Goal: Information Seeking & Learning: Find specific fact

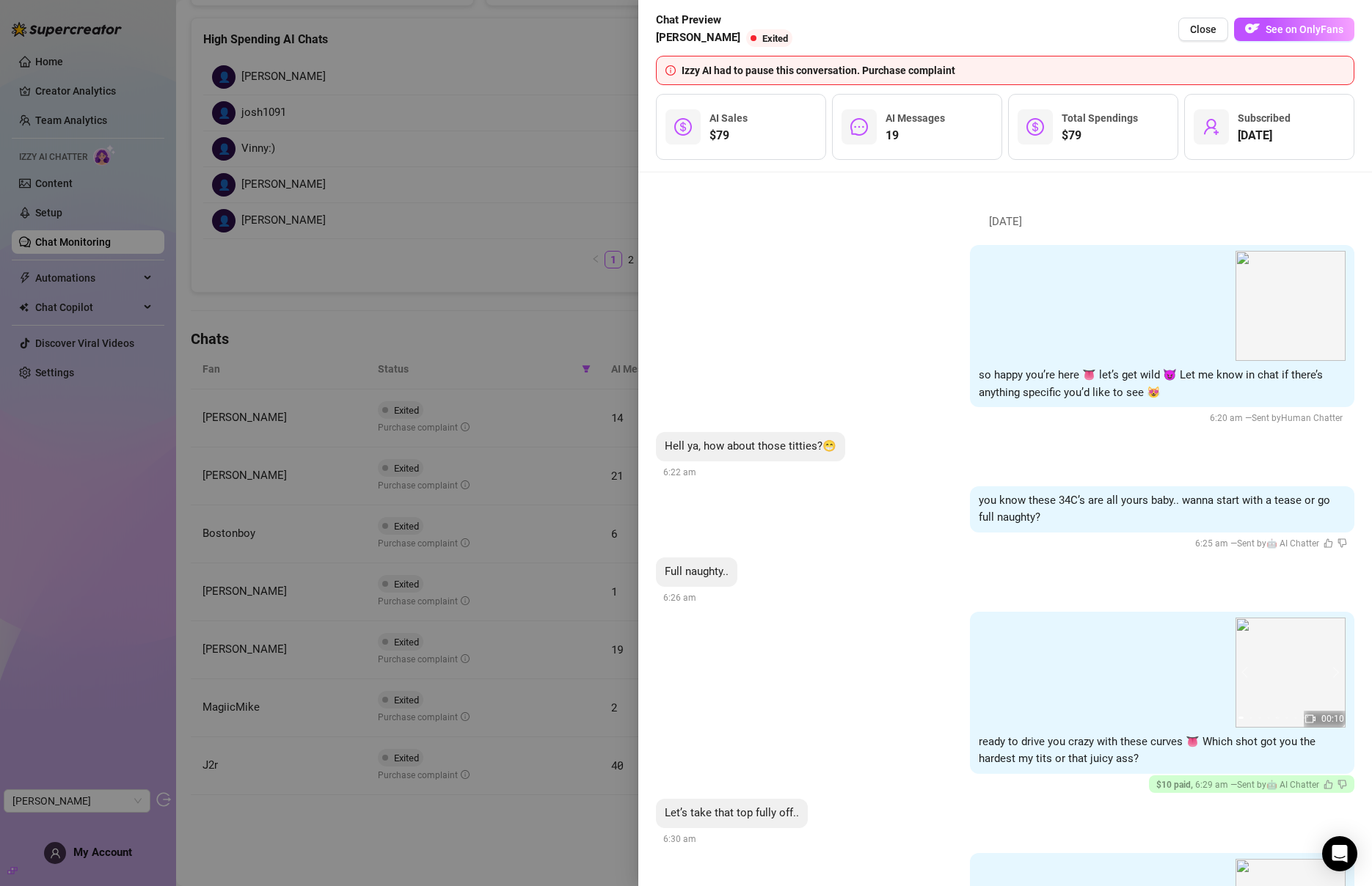
scroll to position [198, 0]
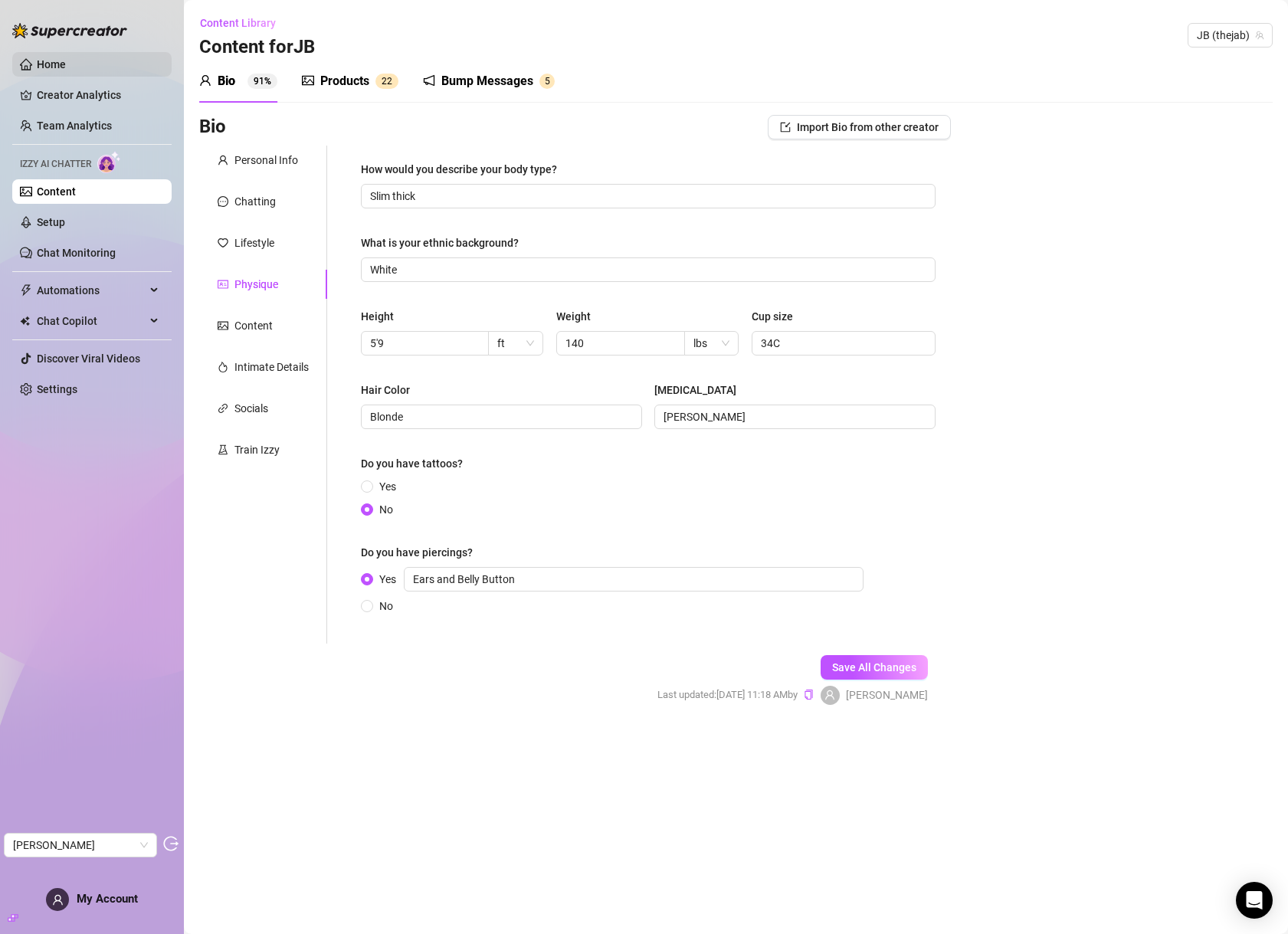
click at [66, 64] on link "Home" at bounding box center [52, 64] width 29 height 13
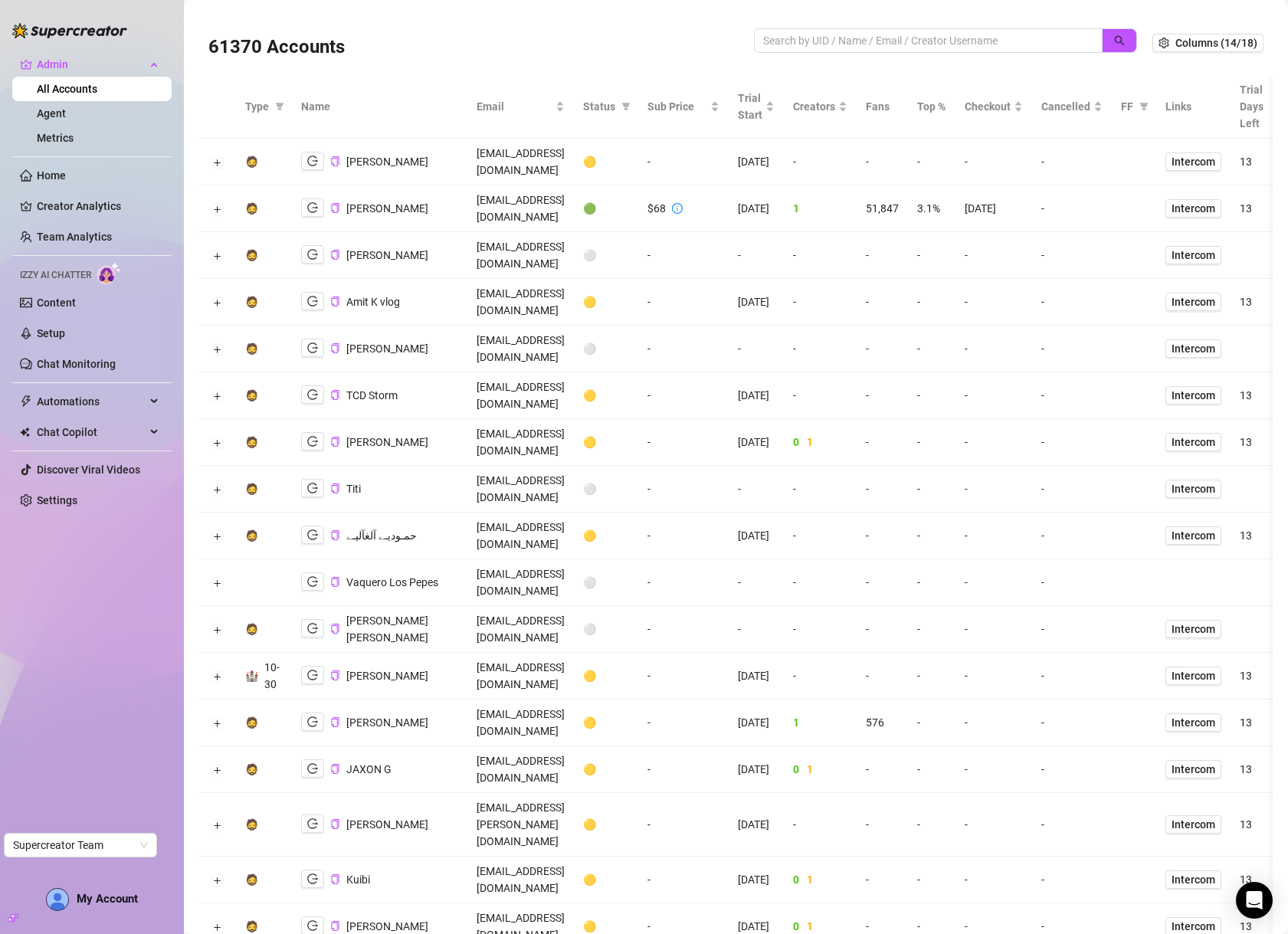
drag, startPoint x: 311, startPoint y: 185, endPoint x: 323, endPoint y: 179, distance: 13.4
click at [316, 199] on button "button" at bounding box center [313, 207] width 23 height 19
click at [219, 296] on button "Expand row" at bounding box center [217, 302] width 13 height 13
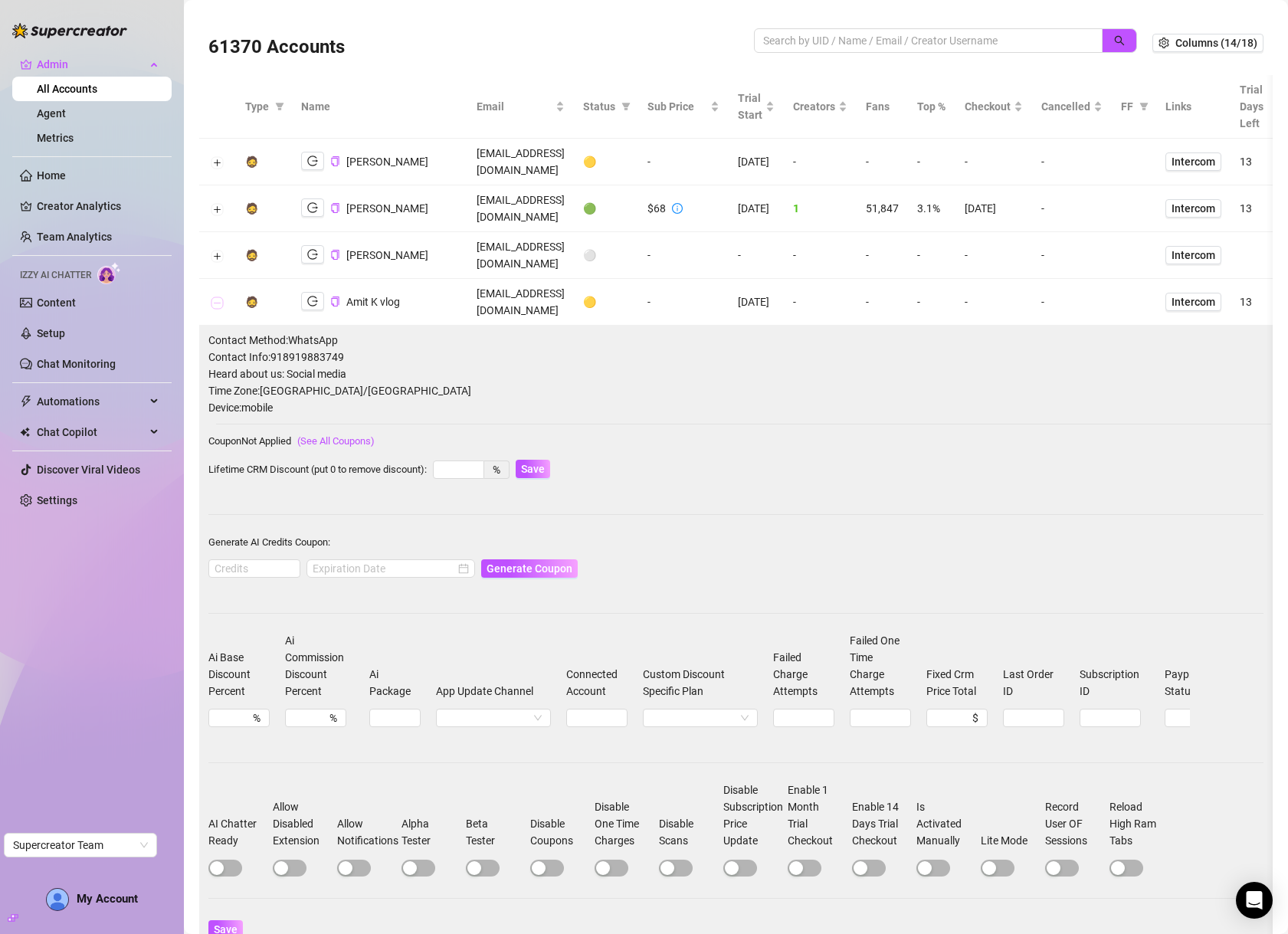
click at [214, 296] on button "Collapse row" at bounding box center [217, 302] width 13 height 13
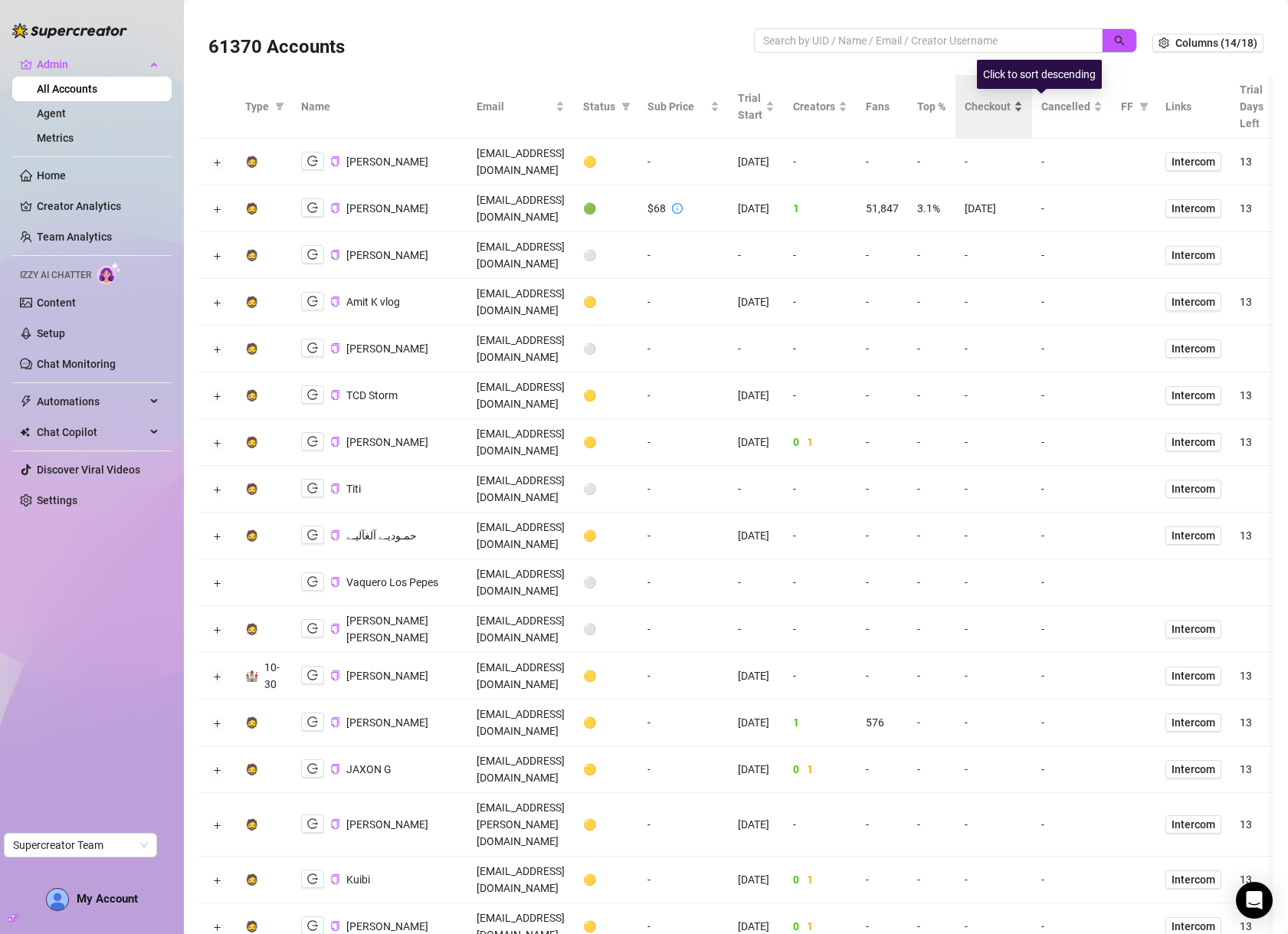
click at [1011, 110] on span "Checkout" at bounding box center [987, 106] width 46 height 17
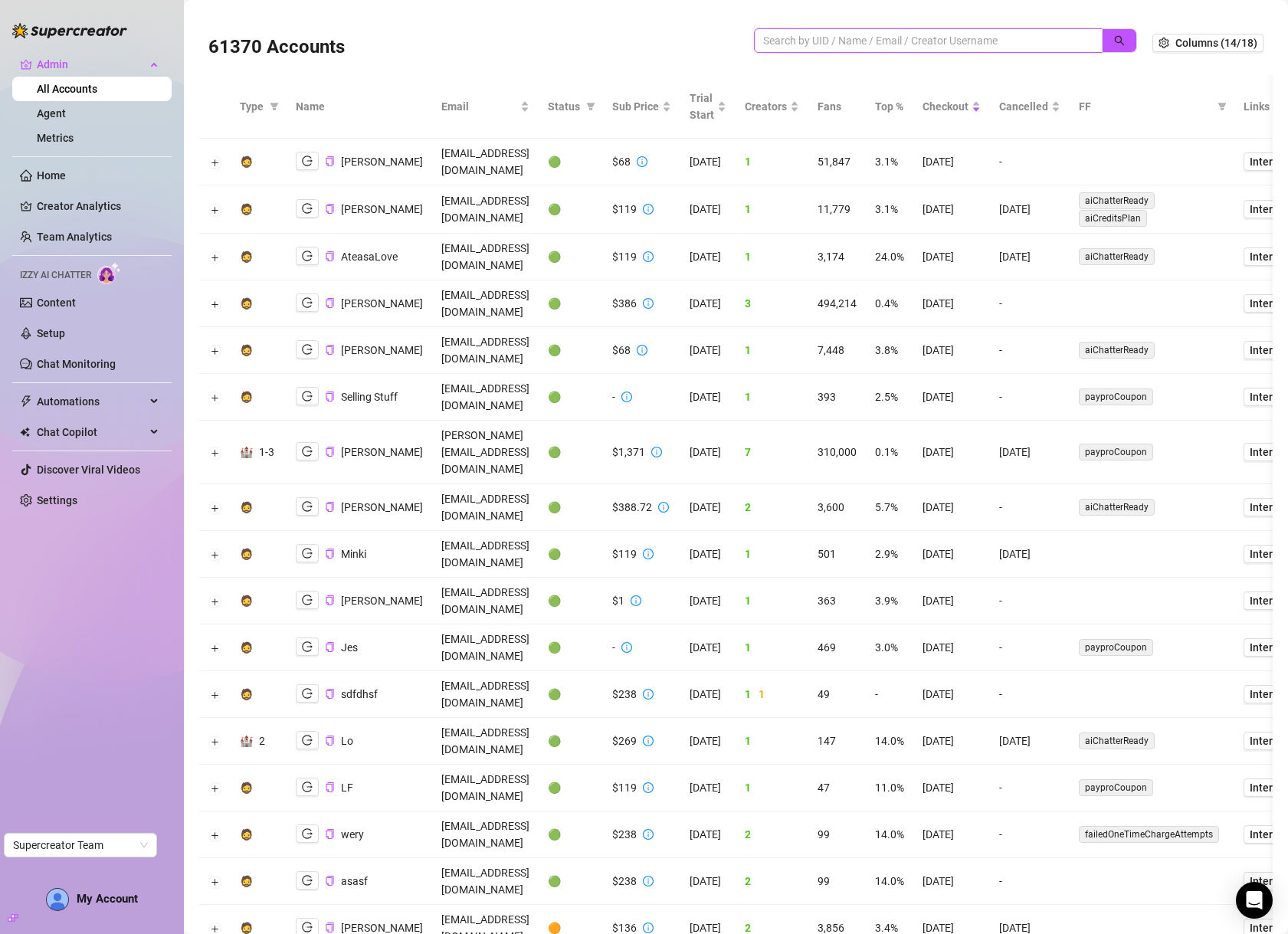
click at [921, 36] on input "search" at bounding box center [922, 40] width 318 height 17
paste input "wkXxIp4U5KV0mYim8Qwr511ILlh1"
click at [1114, 43] on icon "search" at bounding box center [1119, 40] width 11 height 11
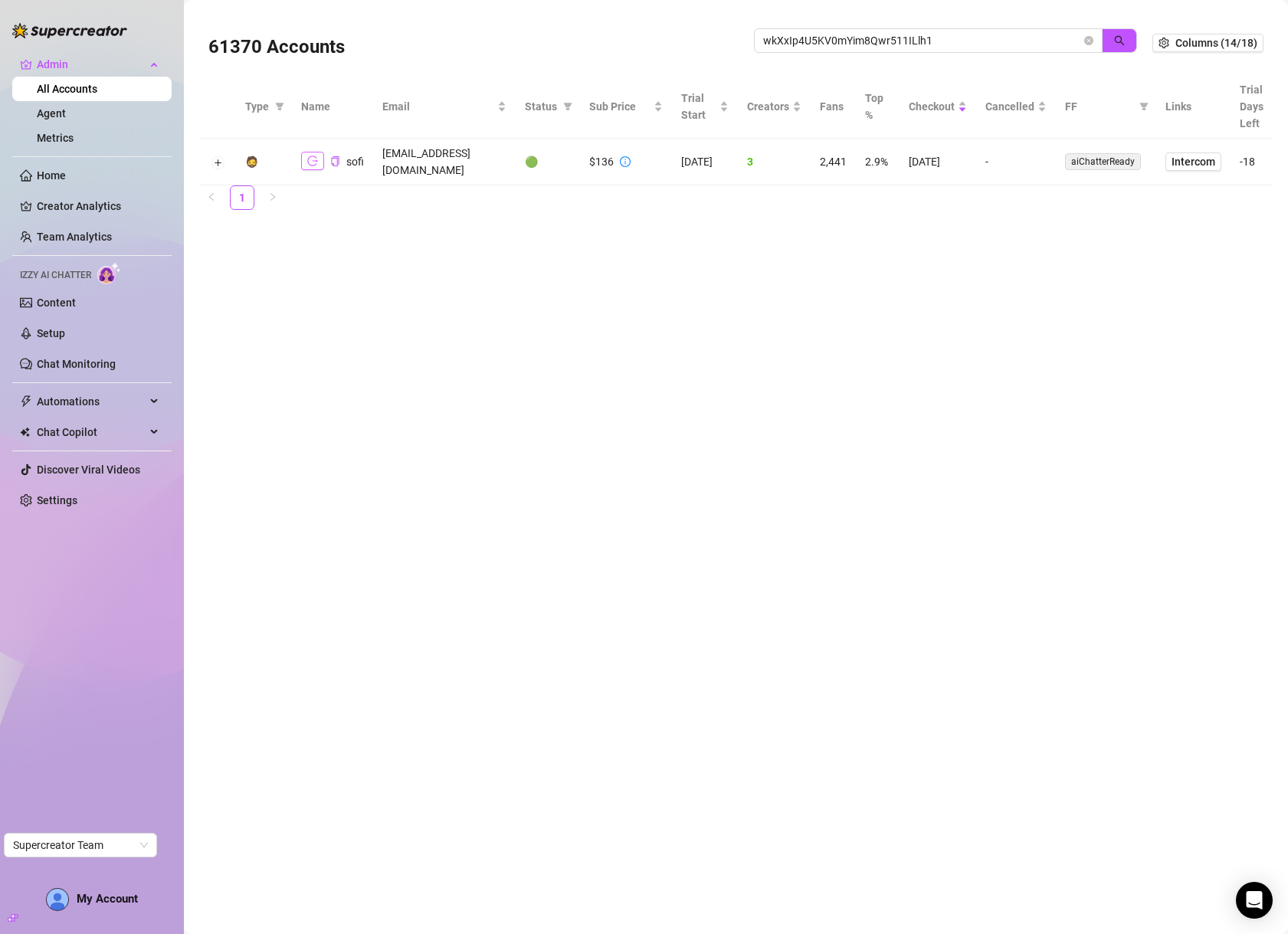
click at [315, 156] on icon "logout" at bounding box center [312, 161] width 11 height 10
click at [954, 35] on input "wkXxIp4U5KV0mYim8Qwr511ILlh1" at bounding box center [922, 40] width 318 height 17
paste input "emmamarchetti02@gmail.com"
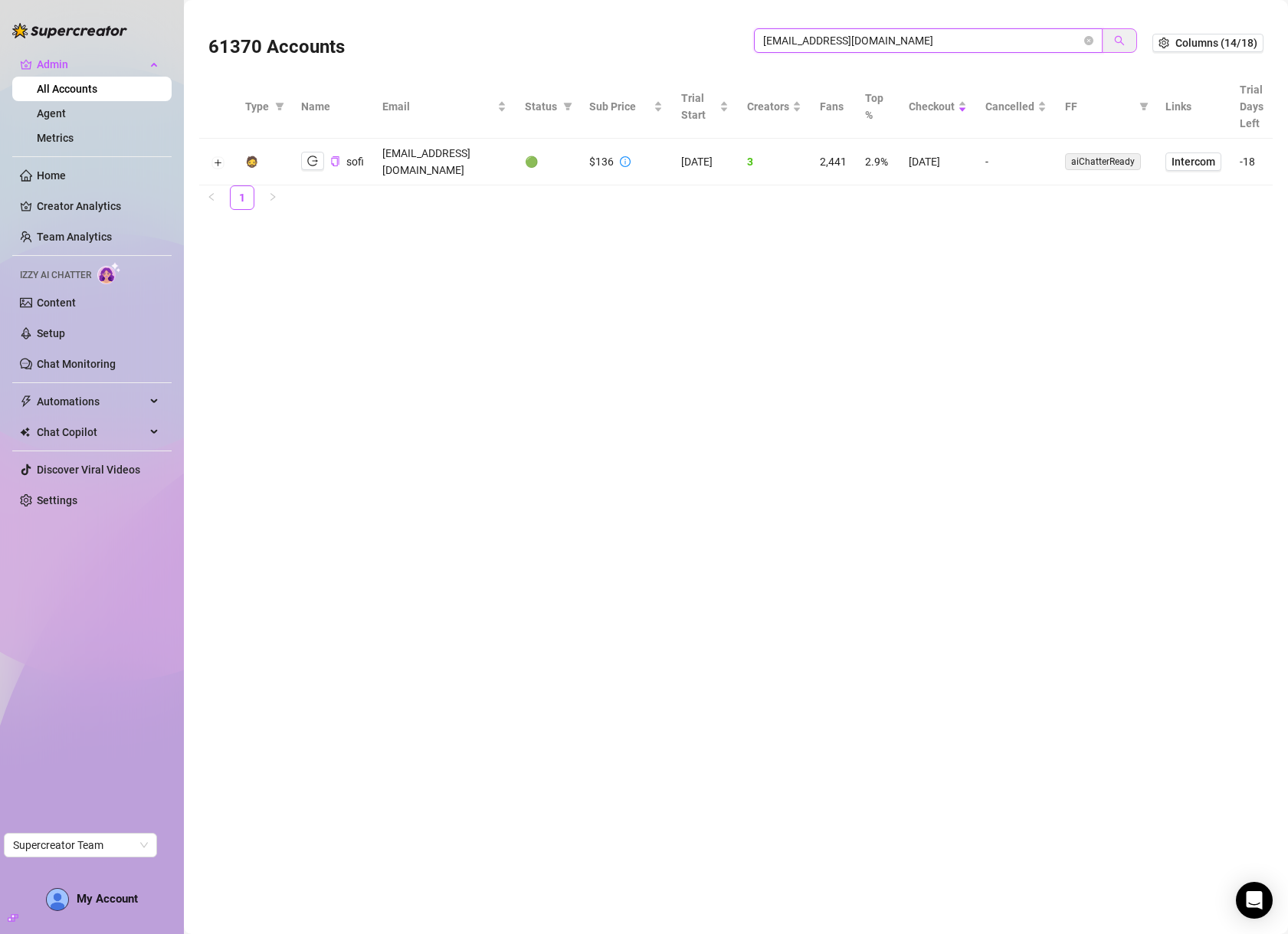
click at [1122, 34] on span "button" at bounding box center [1119, 40] width 11 height 13
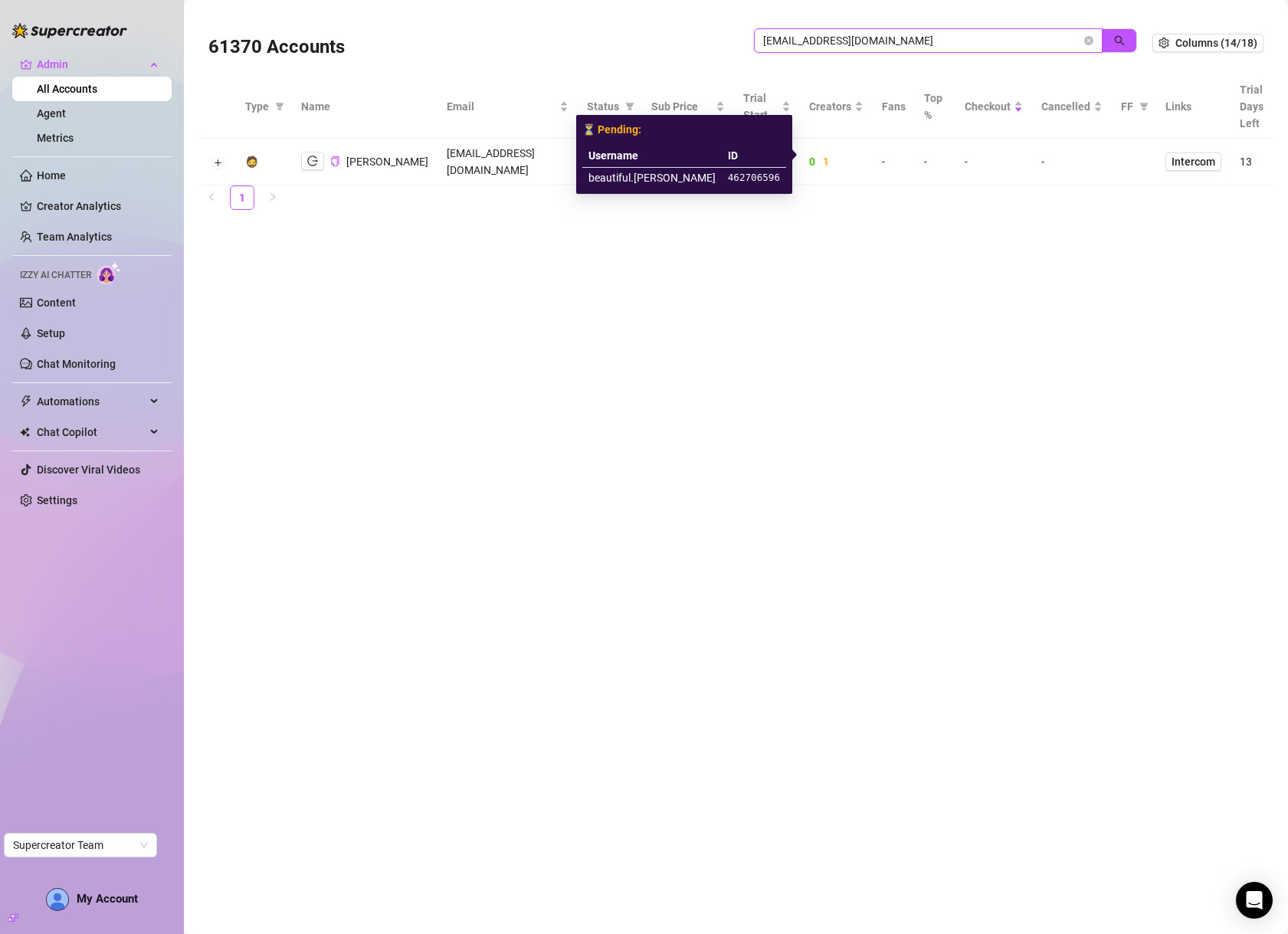
type input "emmamarchetti02@gmail.com"
click at [648, 178] on td "beautiful.emma" at bounding box center [651, 177] width 139 height 20
click at [649, 178] on td "beautiful.emma" at bounding box center [651, 177] width 139 height 20
copy td "beautiful.emma"
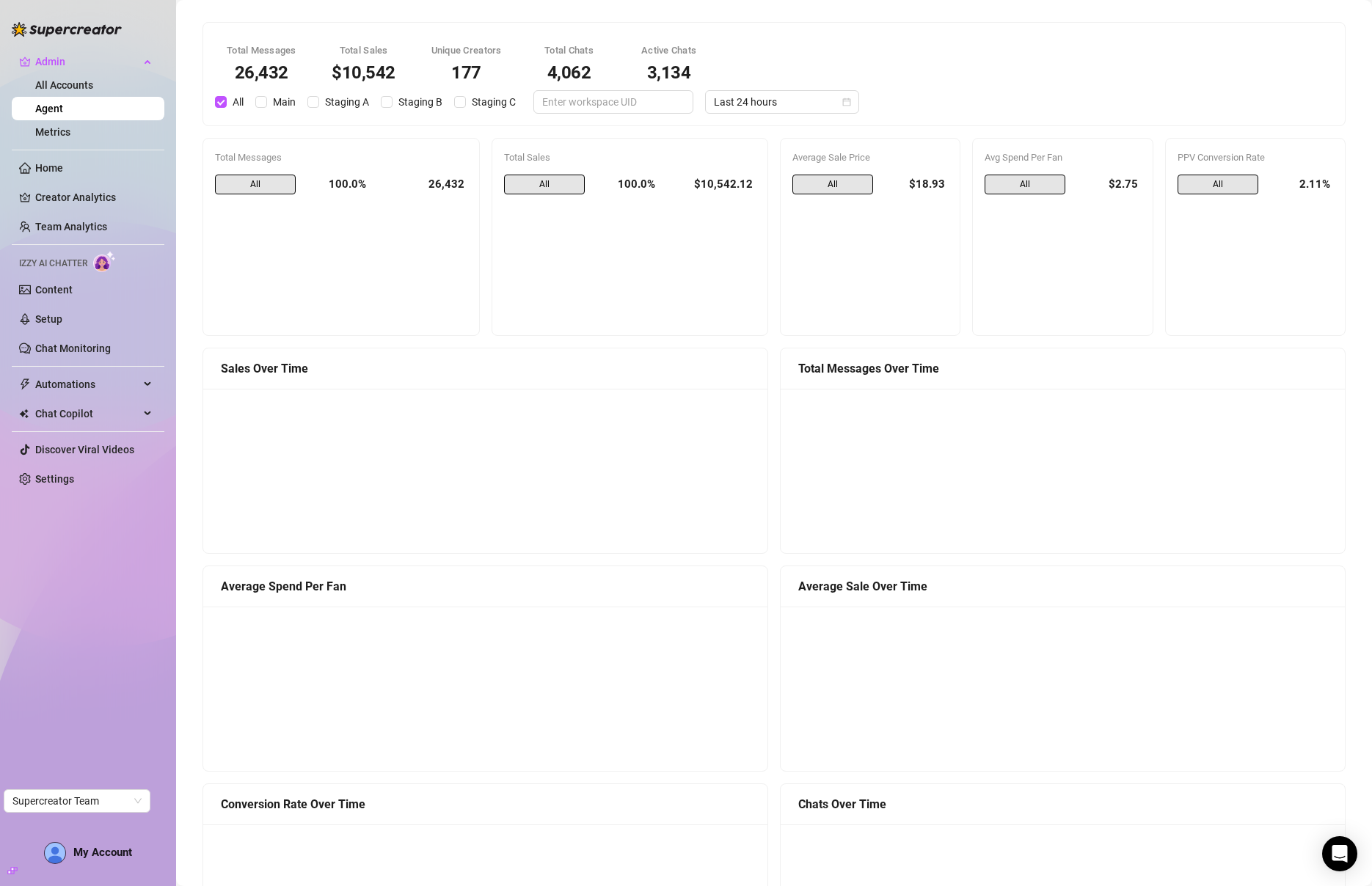
scroll to position [771, 0]
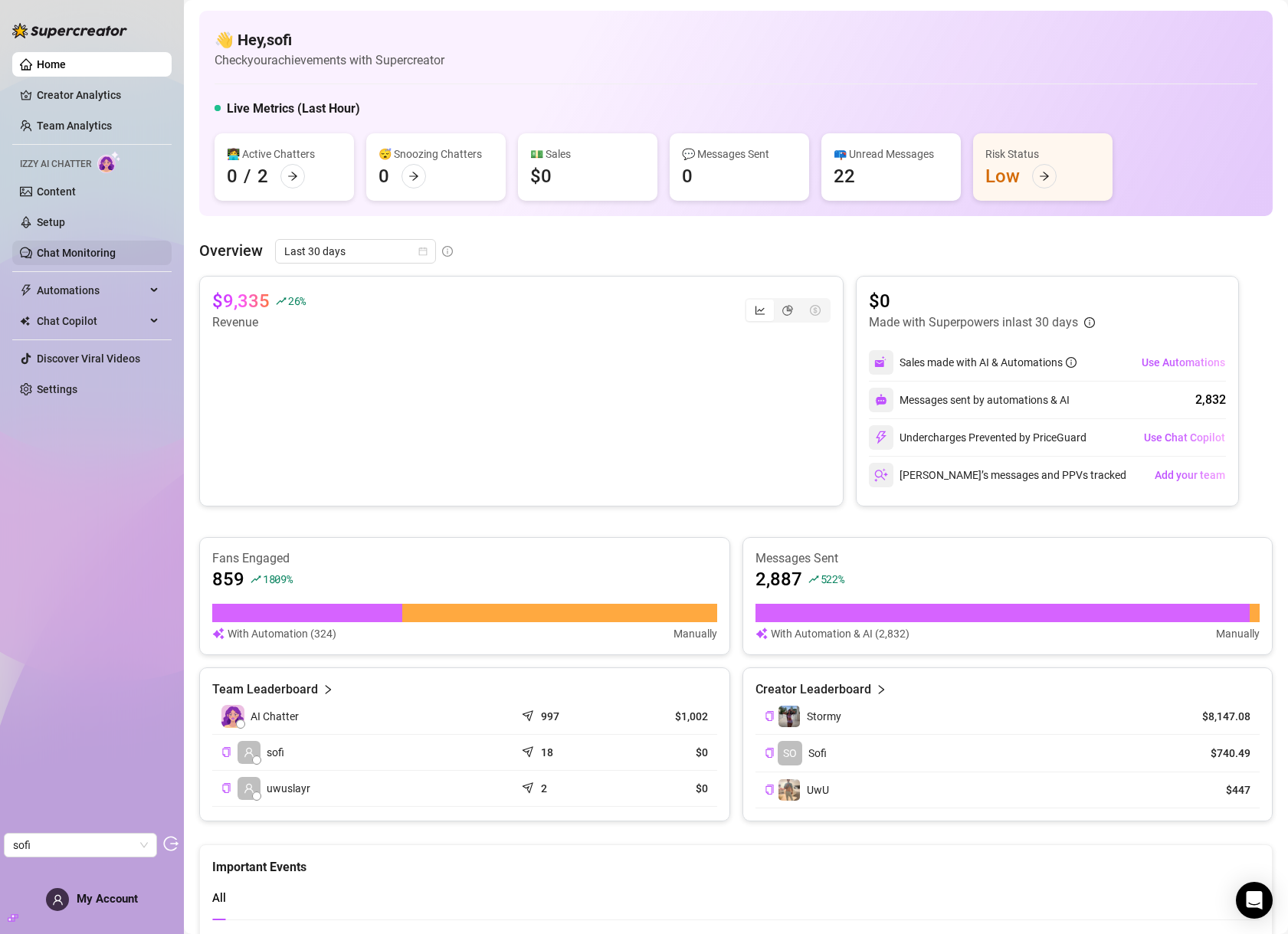
click at [85, 246] on link "Chat Monitoring" at bounding box center [76, 252] width 79 height 13
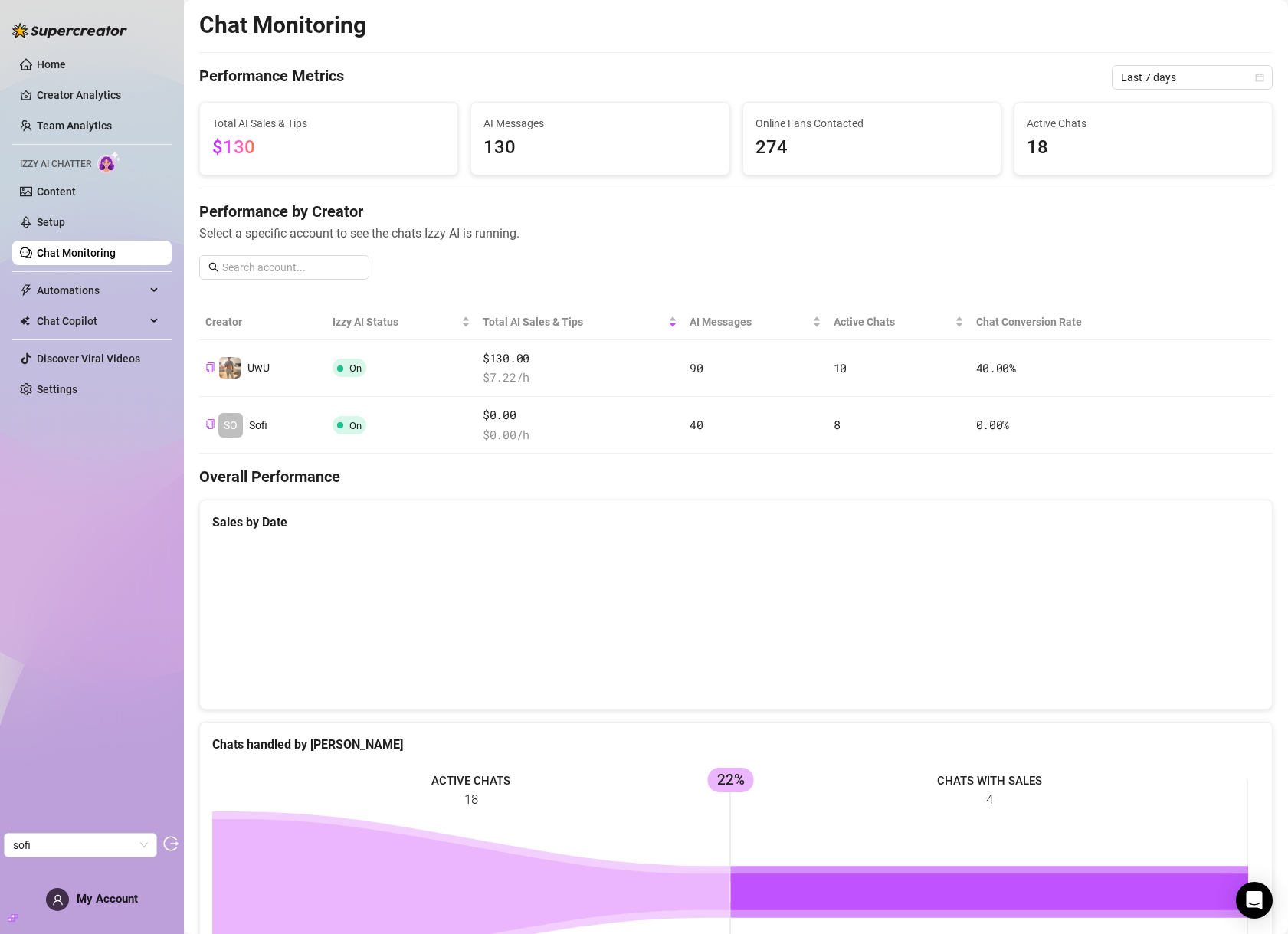
scroll to position [3, 0]
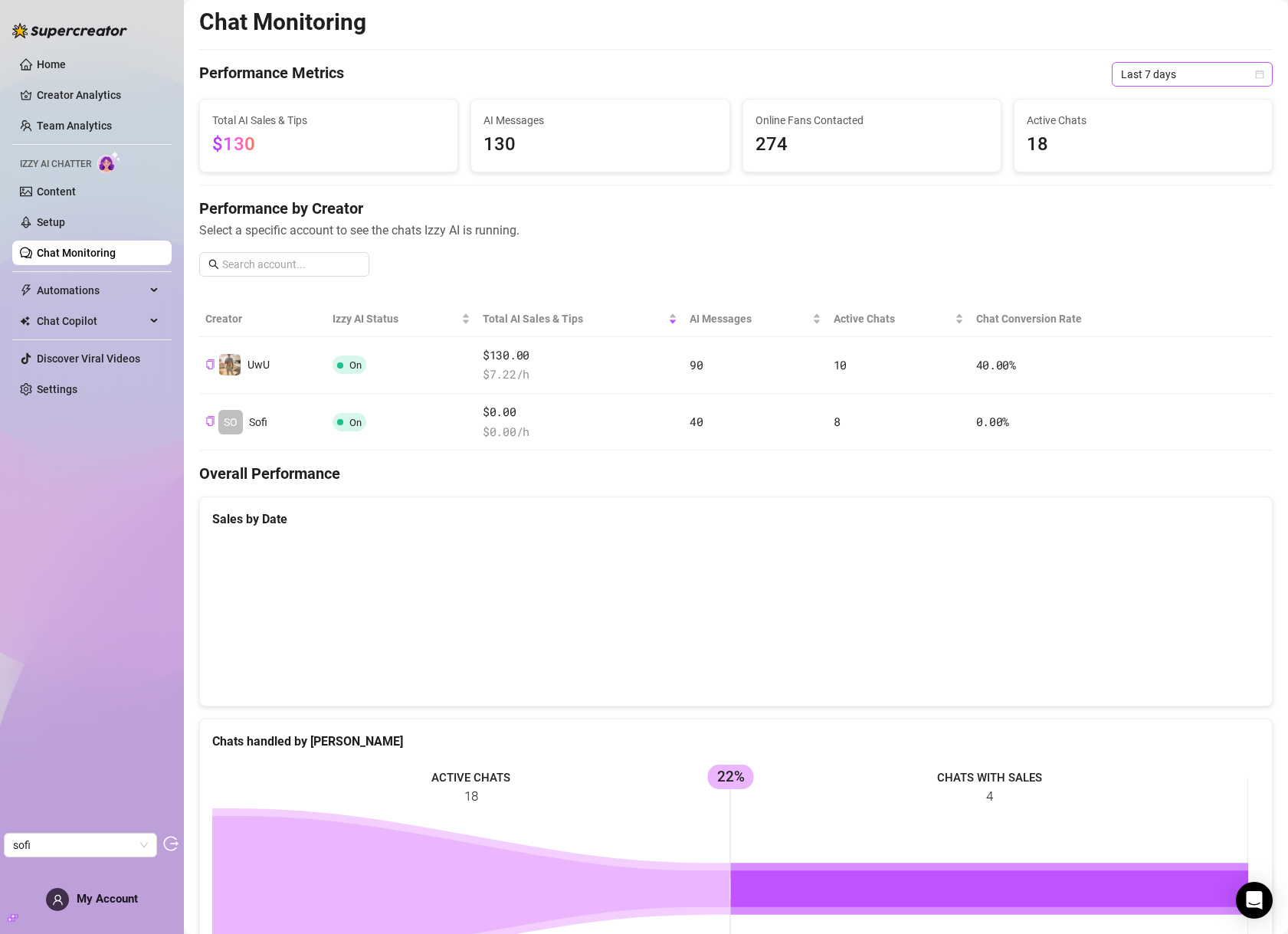
click at [1181, 64] on span "Last 7 days" at bounding box center [1192, 75] width 142 height 23
click at [1175, 183] on div "Last 90 days" at bounding box center [1180, 178] width 136 height 17
click at [63, 66] on link "Home" at bounding box center [52, 64] width 29 height 13
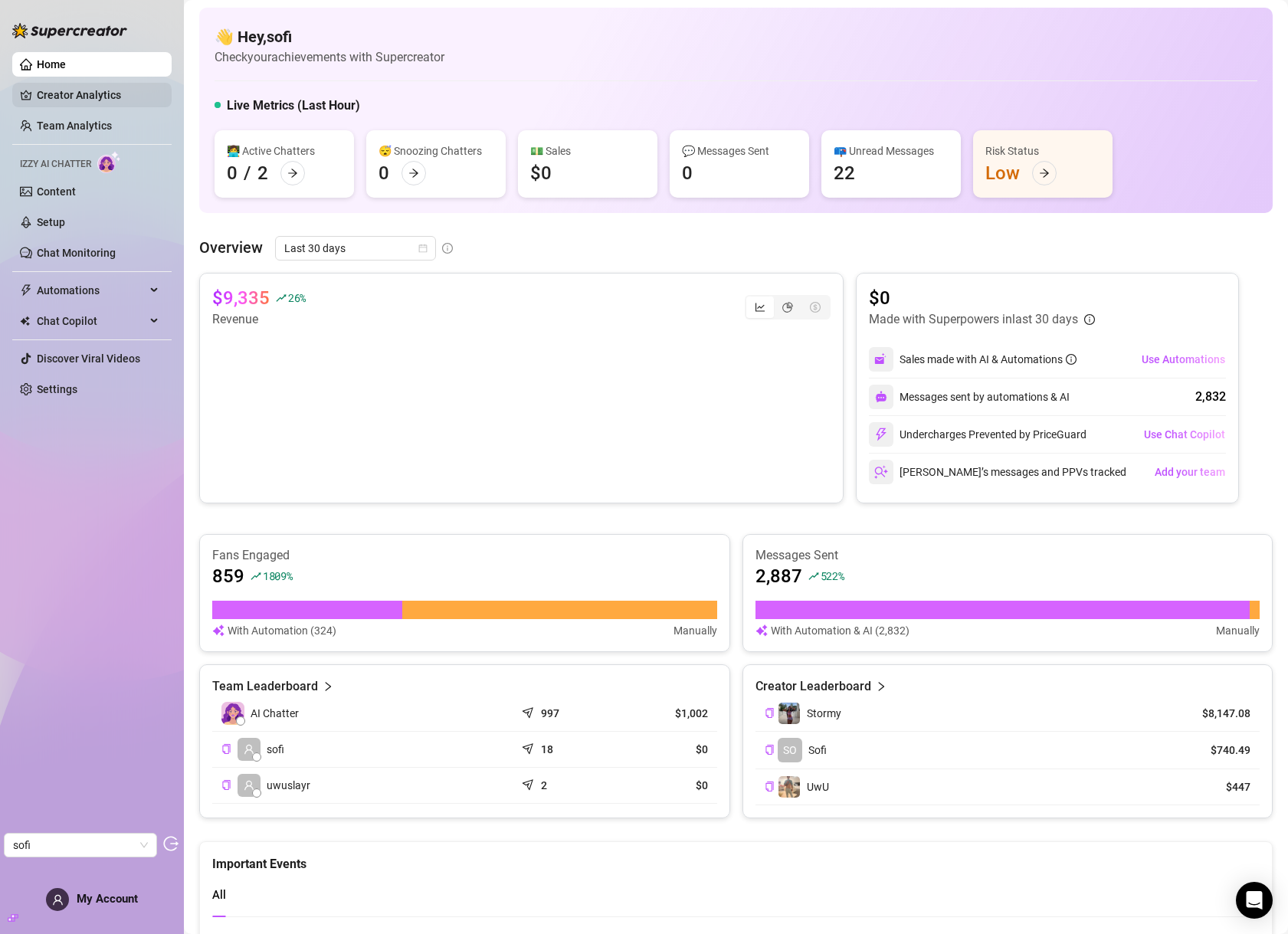
click at [74, 85] on link "Creator Analytics" at bounding box center [98, 94] width 123 height 24
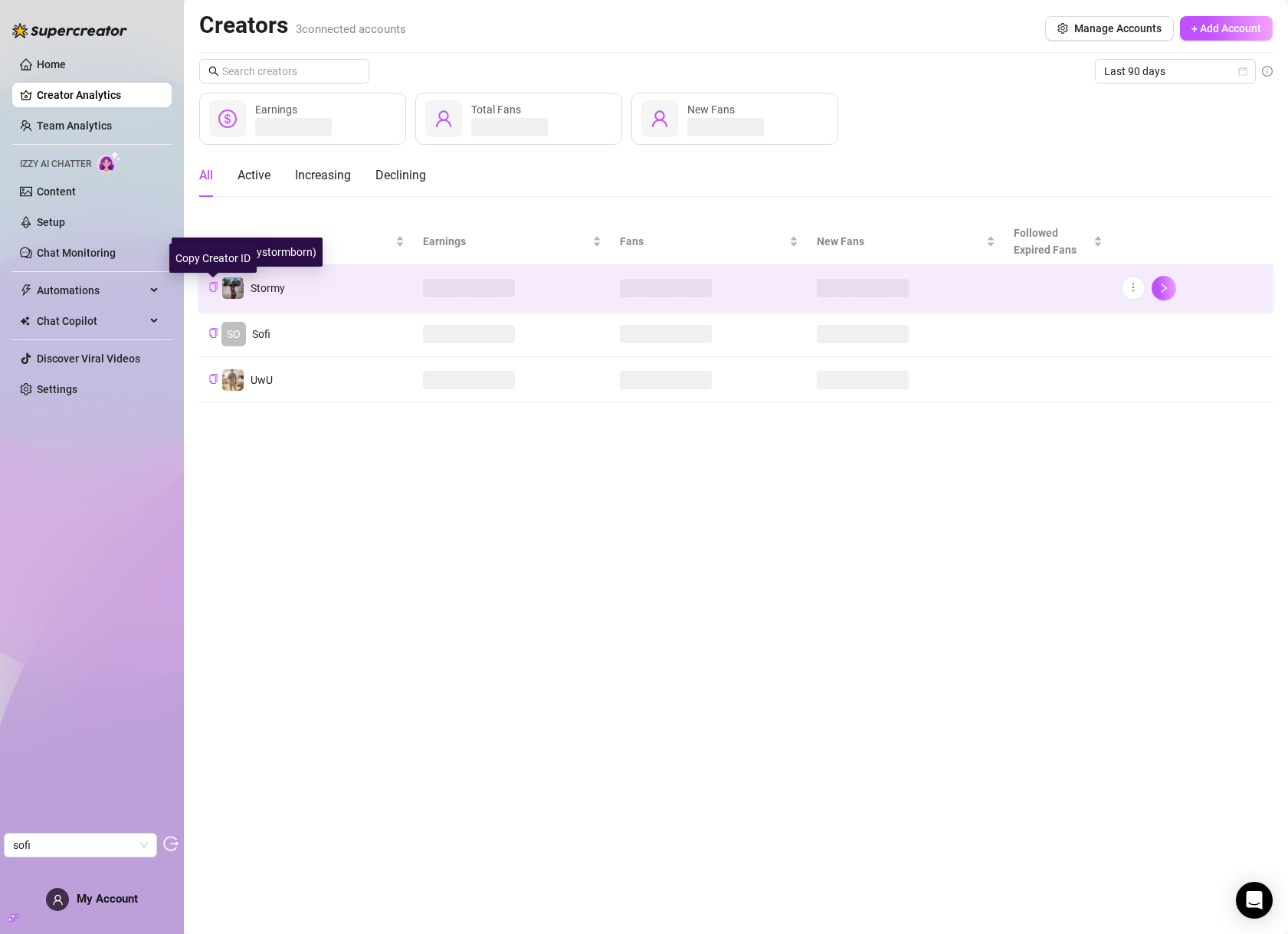
click at [211, 287] on icon "copy" at bounding box center [213, 287] width 10 height 10
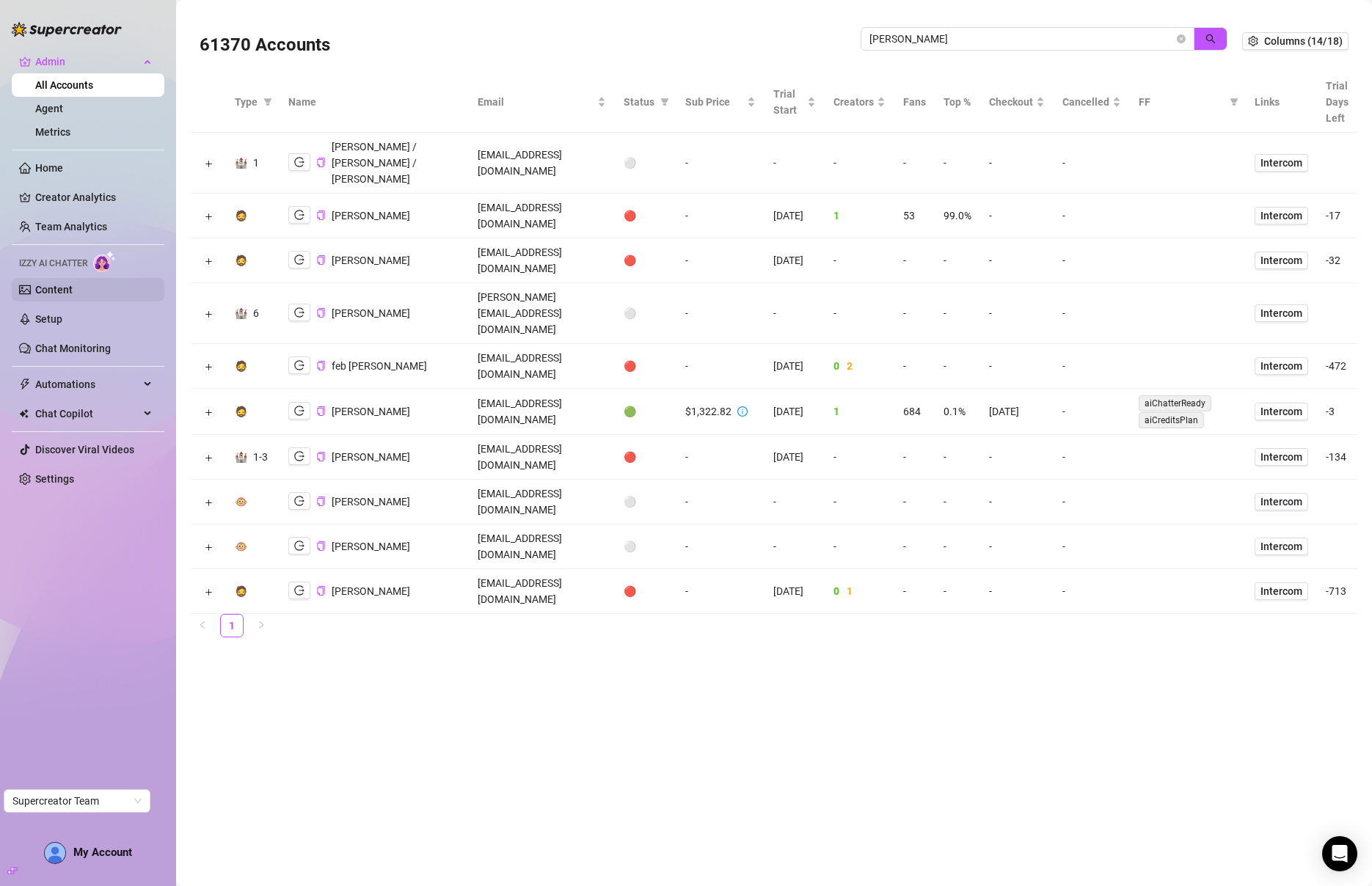
click at [73, 293] on link "Content" at bounding box center [54, 289] width 37 height 12
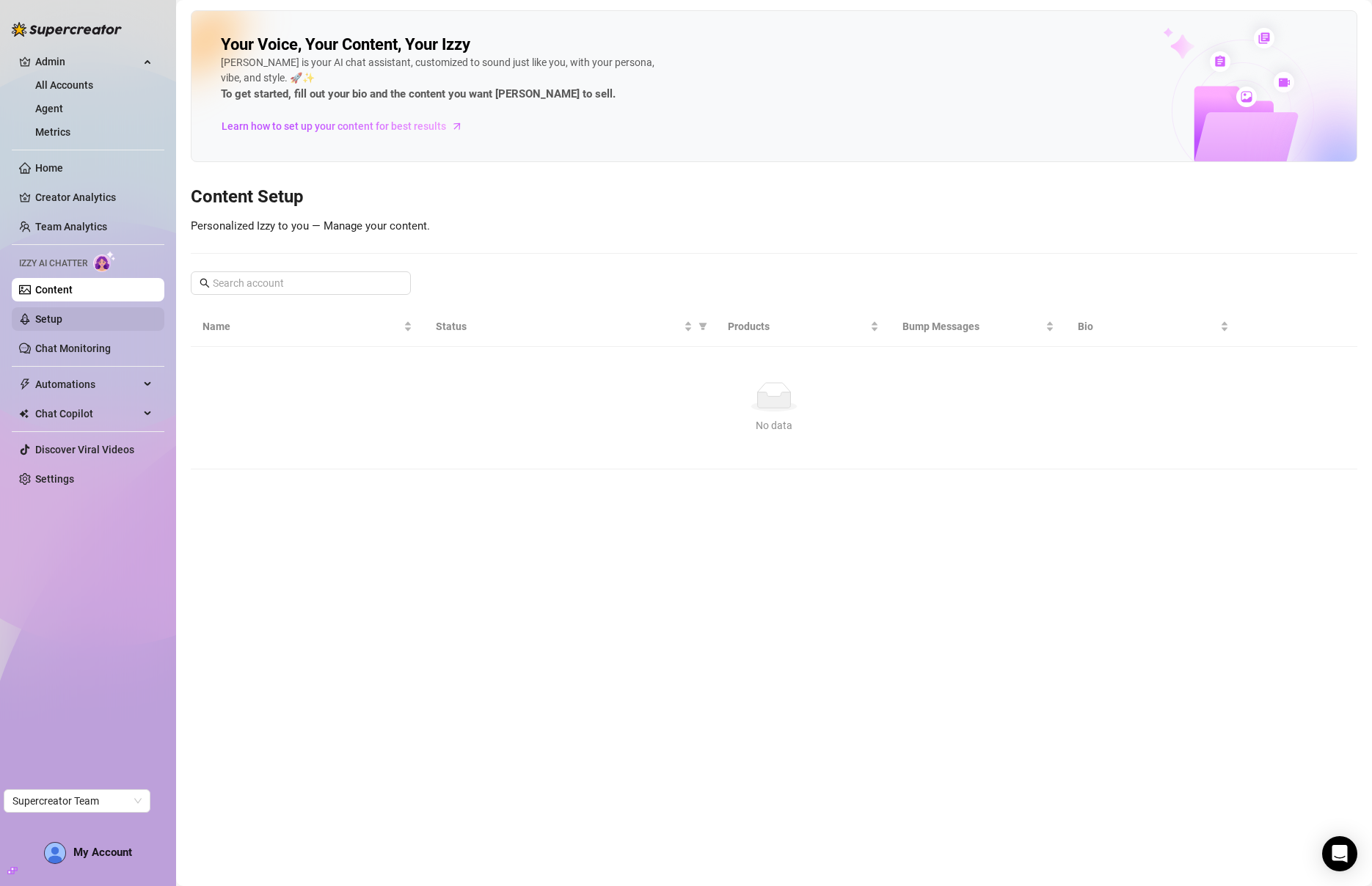
drag, startPoint x: 57, startPoint y: 352, endPoint x: 59, endPoint y: 322, distance: 30.1
click at [58, 351] on ul "Admin All Accounts Agent Metrics Home Creator Analytics Team Analytics Izzy AI …" at bounding box center [89, 270] width 153 height 452
drag, startPoint x: 62, startPoint y: 315, endPoint x: 128, endPoint y: 303, distance: 67.1
click at [62, 315] on link "Setup" at bounding box center [49, 319] width 27 height 12
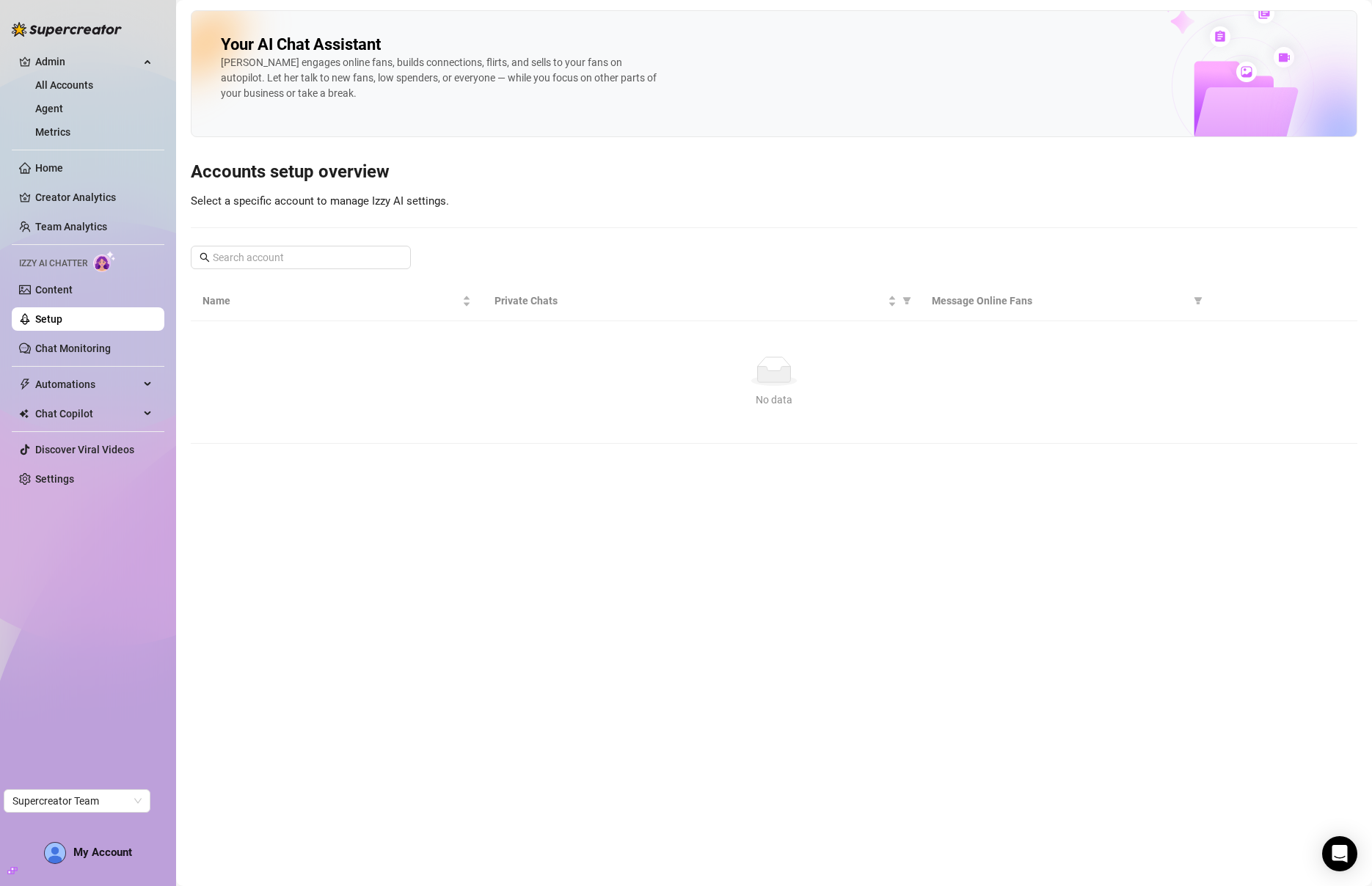
click at [62, 315] on link "Setup" at bounding box center [49, 319] width 27 height 12
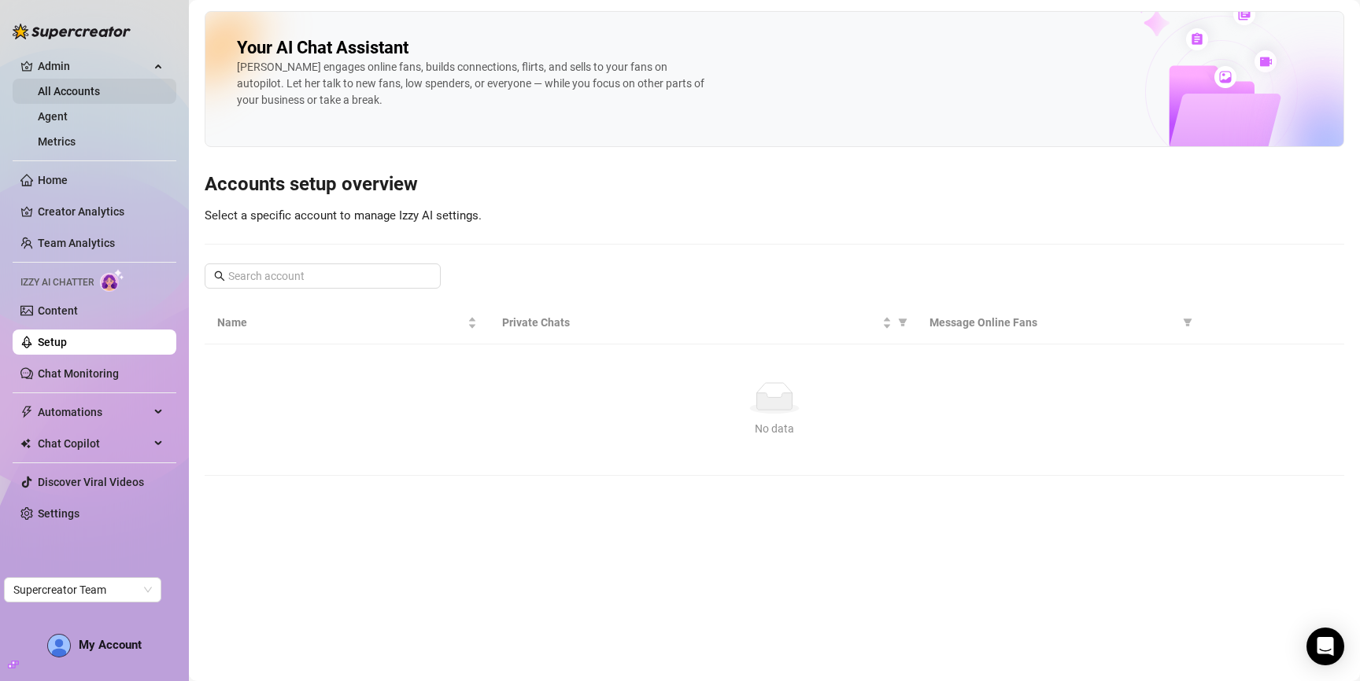
click at [78, 85] on link "All Accounts" at bounding box center [69, 91] width 62 height 13
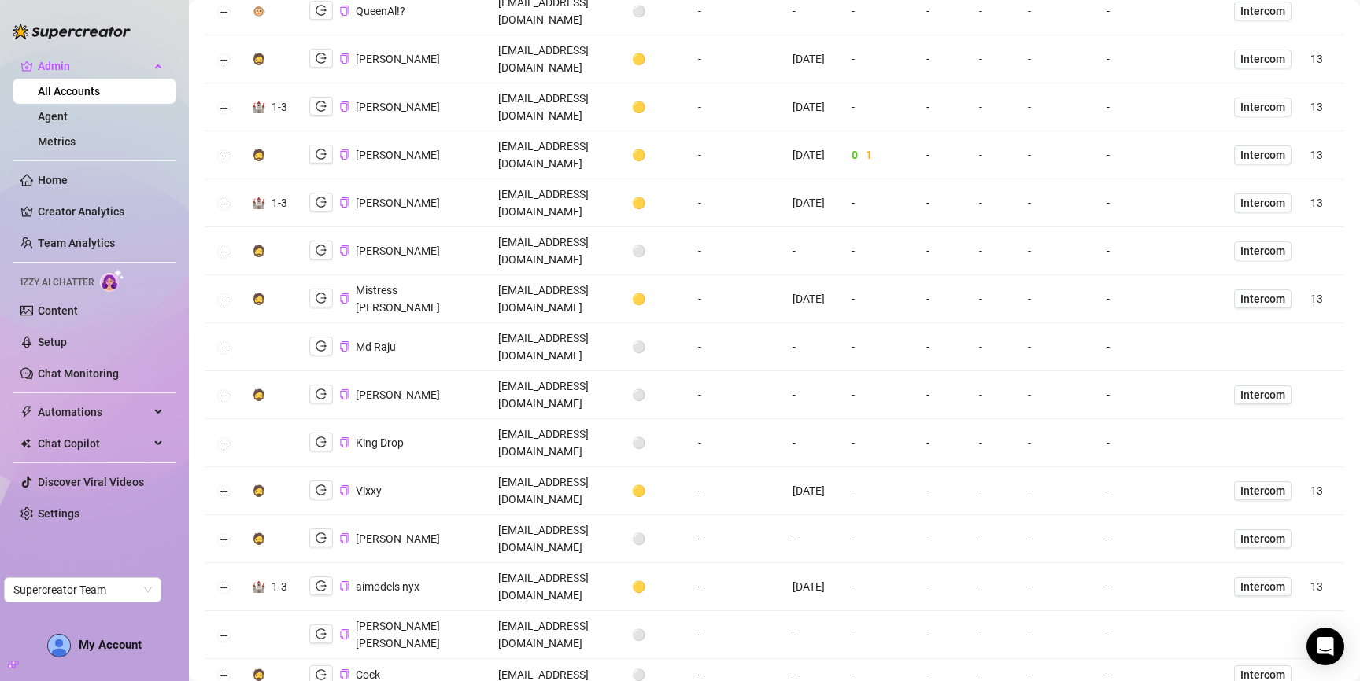
scroll to position [1127, 0]
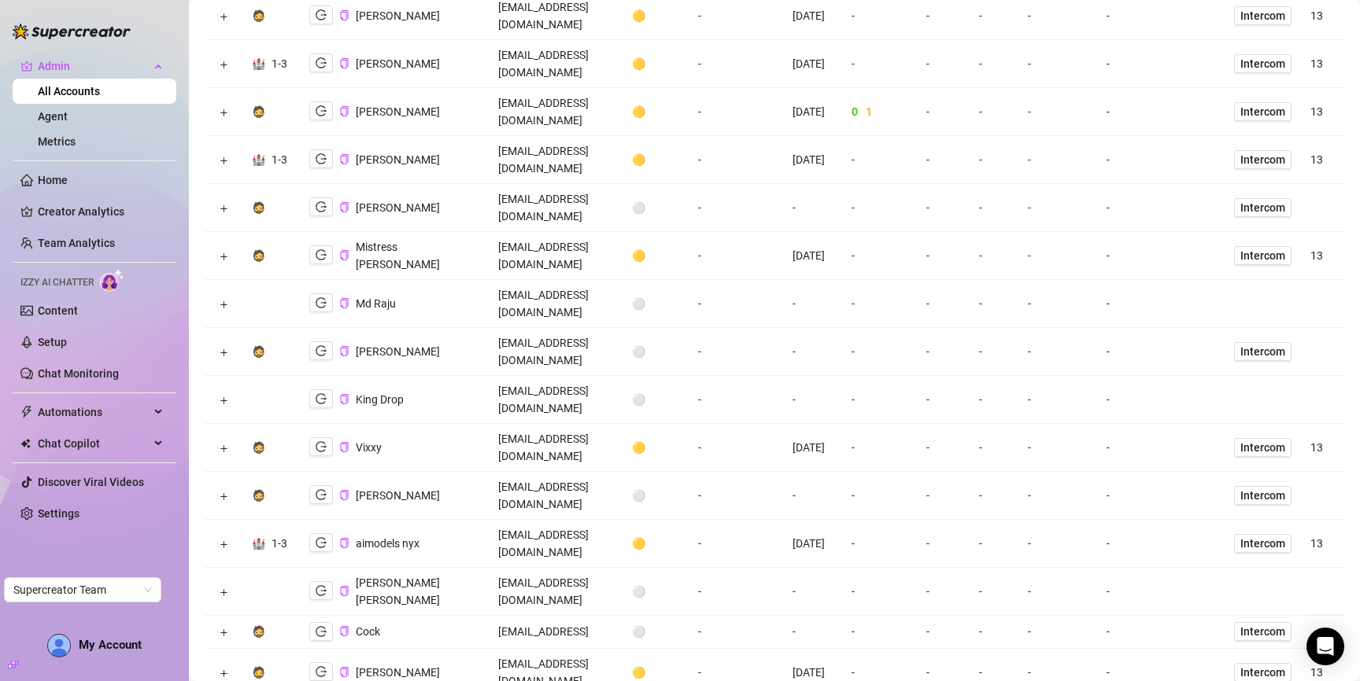
click at [255, 568] on td at bounding box center [270, 592] width 57 height 48
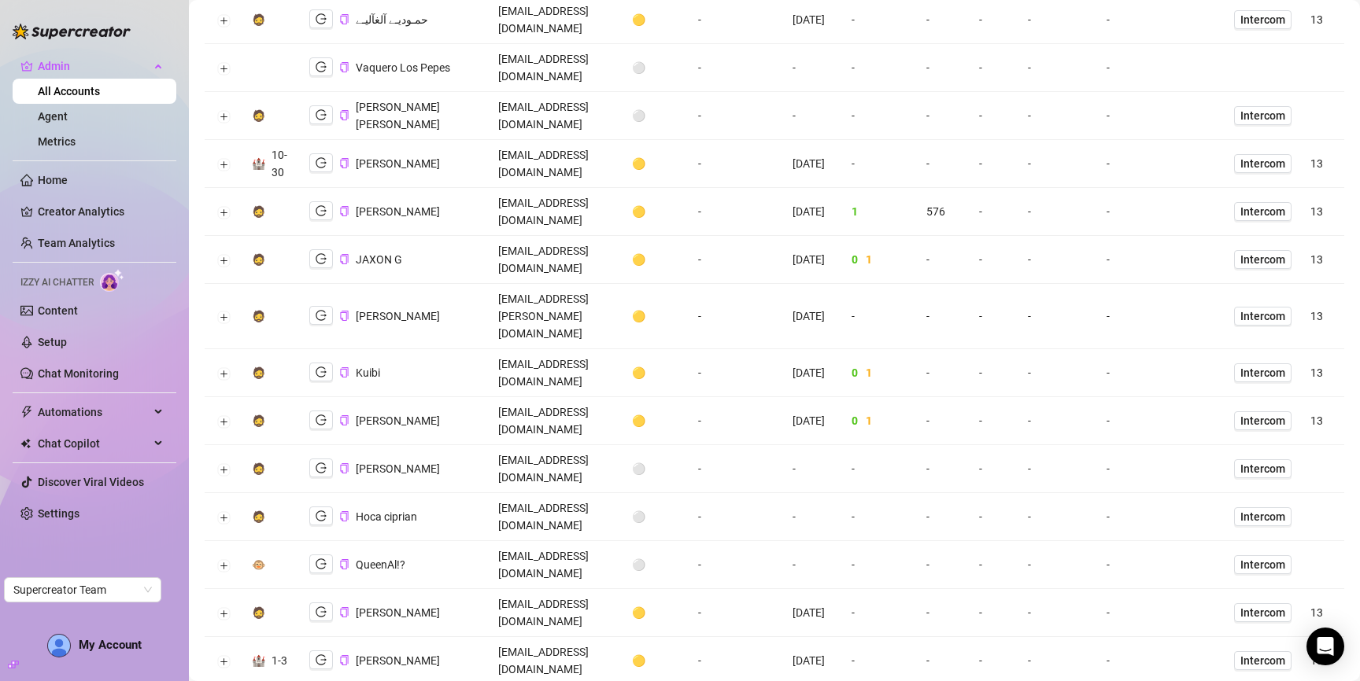
scroll to position [0, 0]
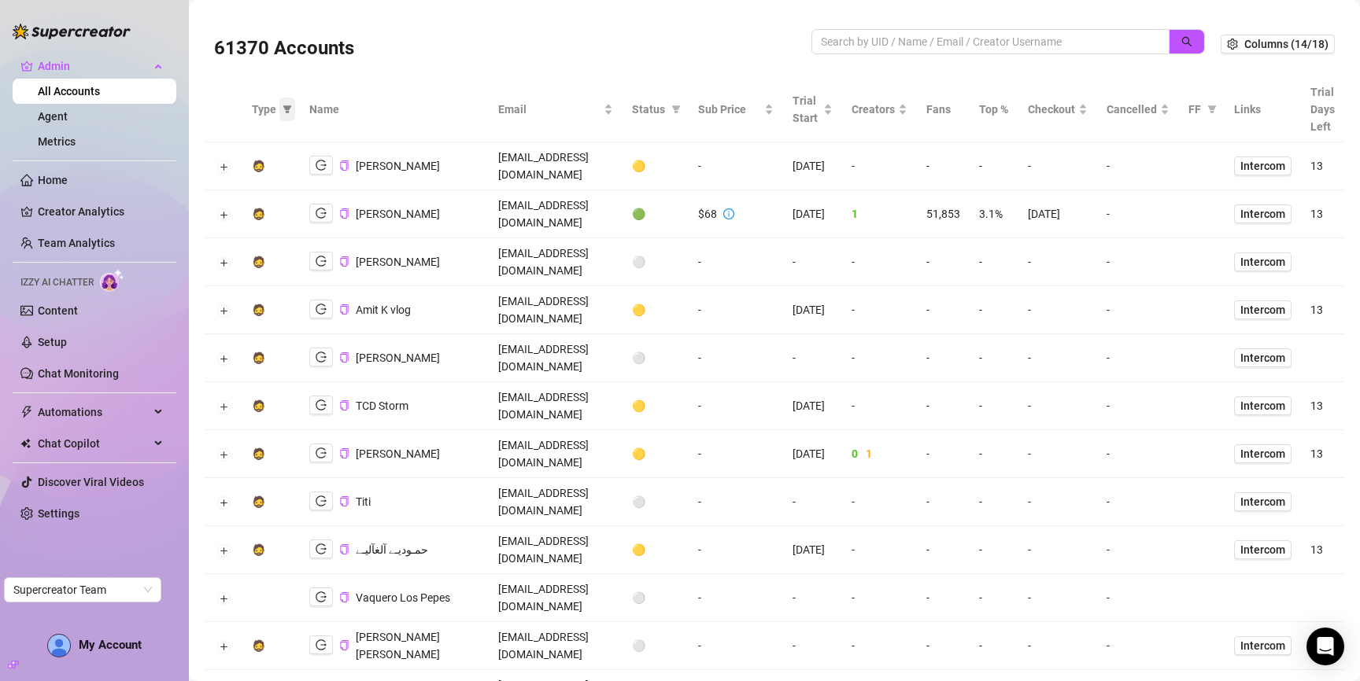
click at [283, 108] on icon "filter" at bounding box center [287, 109] width 9 height 8
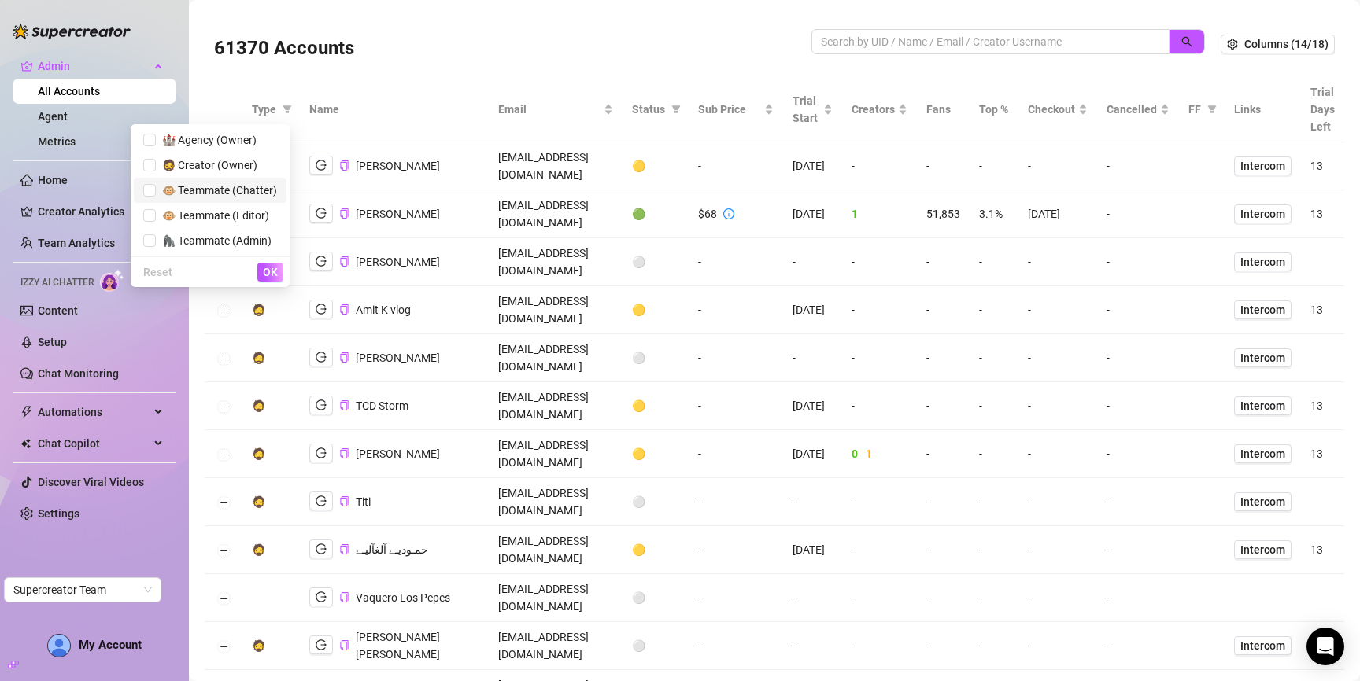
click at [223, 194] on span "🐵 Teammate (Chatter)" at bounding box center [216, 190] width 121 height 13
checkbox input "true"
click at [271, 275] on span "OK" at bounding box center [270, 272] width 15 height 13
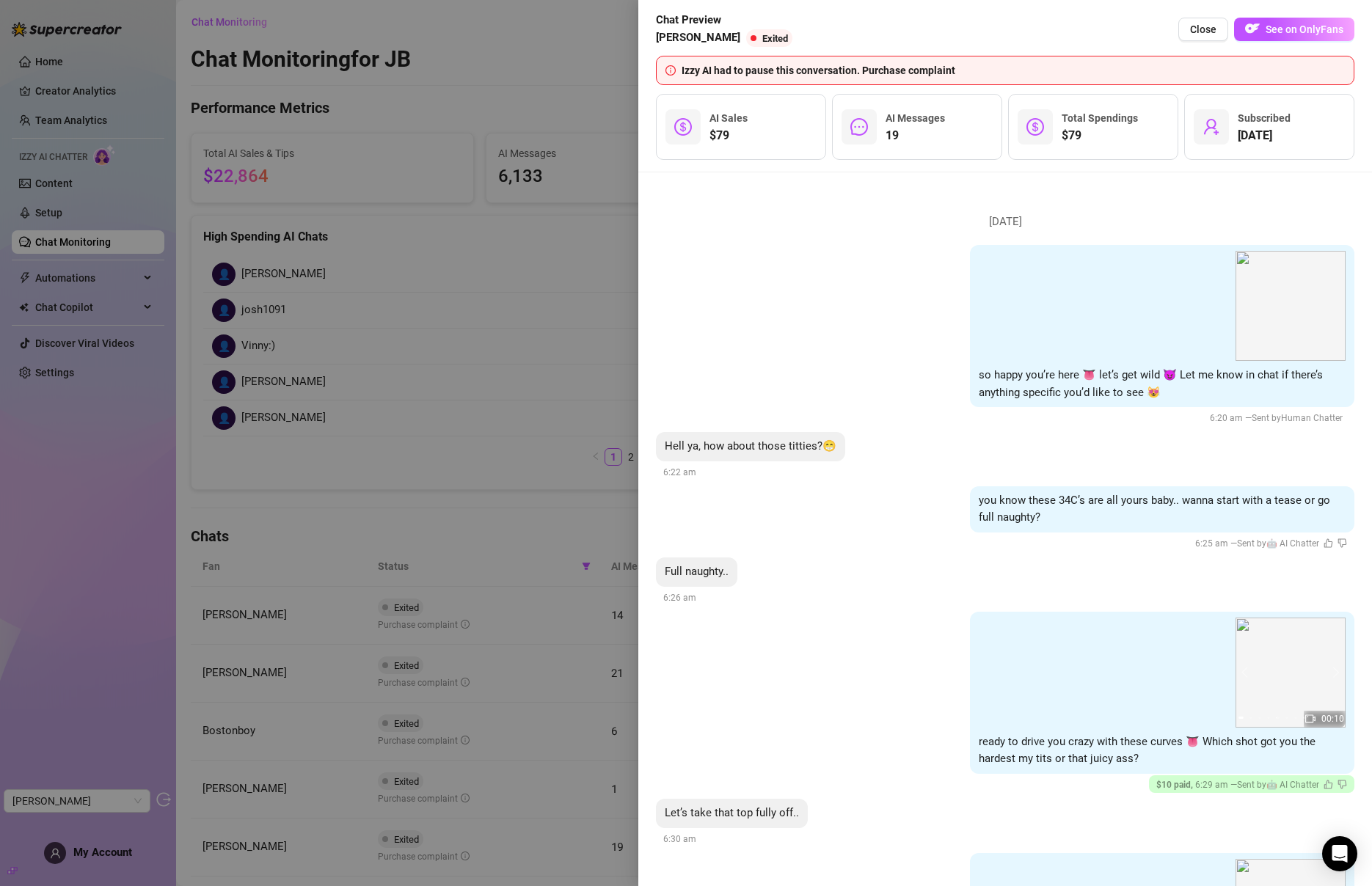
scroll to position [198, 0]
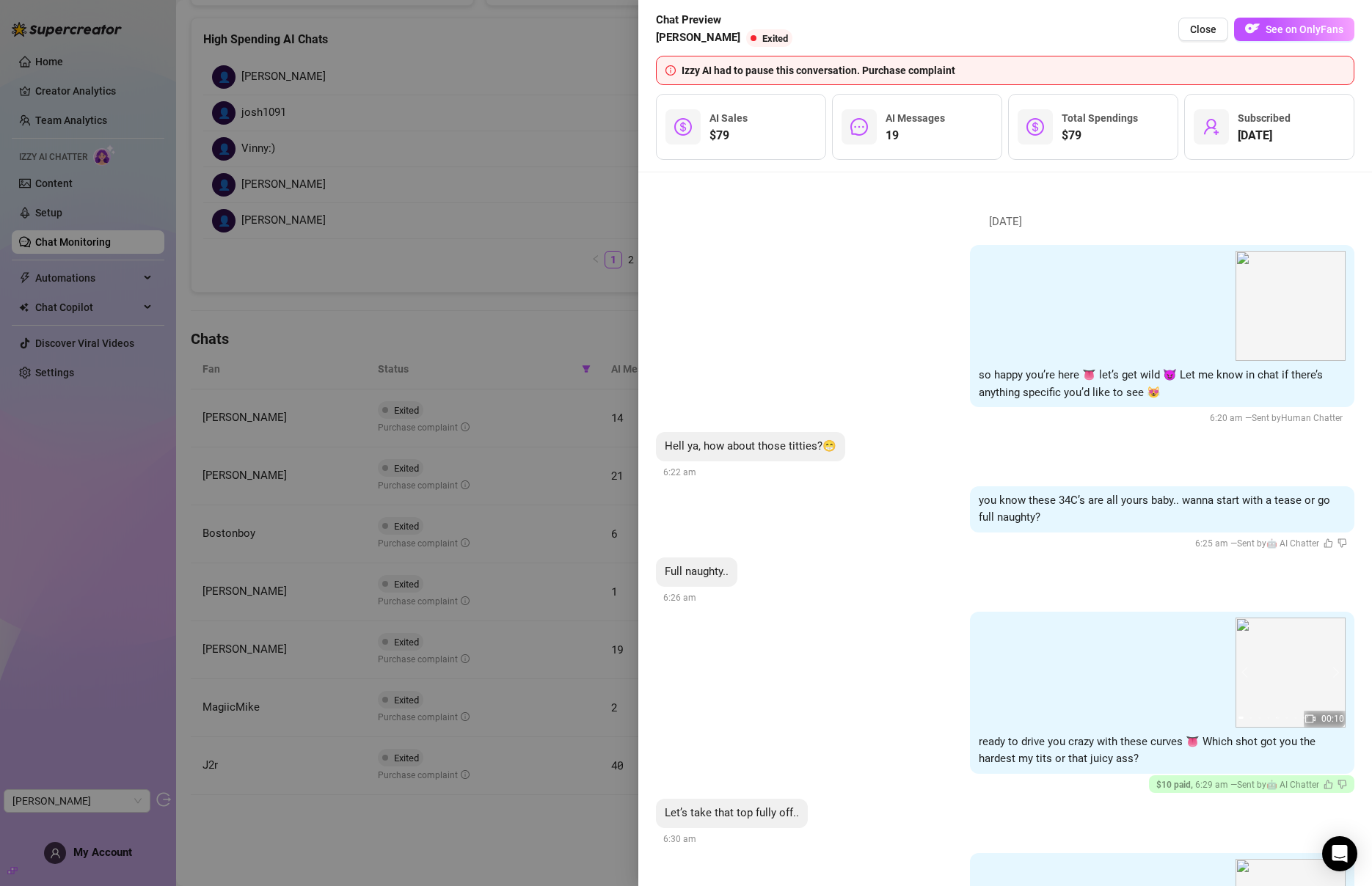
drag, startPoint x: 524, startPoint y: 242, endPoint x: 519, endPoint y: 256, distance: 14.9
click at [525, 242] on div at bounding box center [686, 443] width 1372 height 886
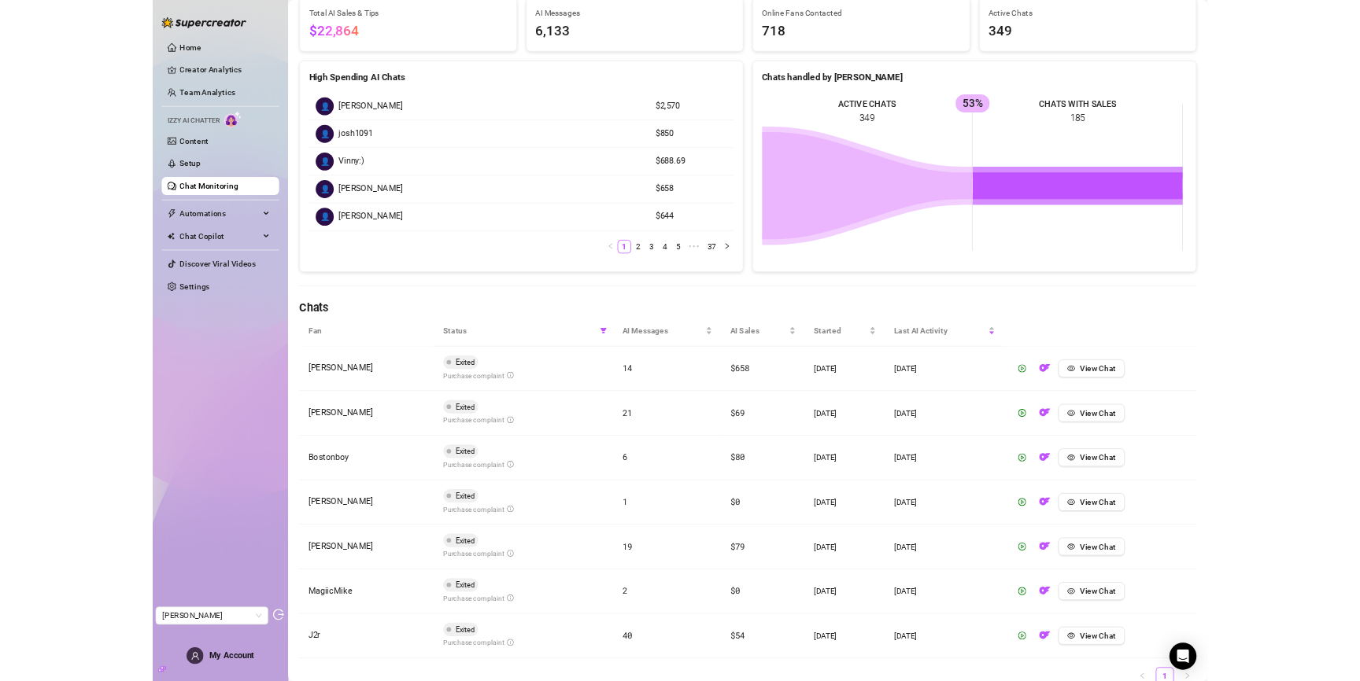
scroll to position [0, 0]
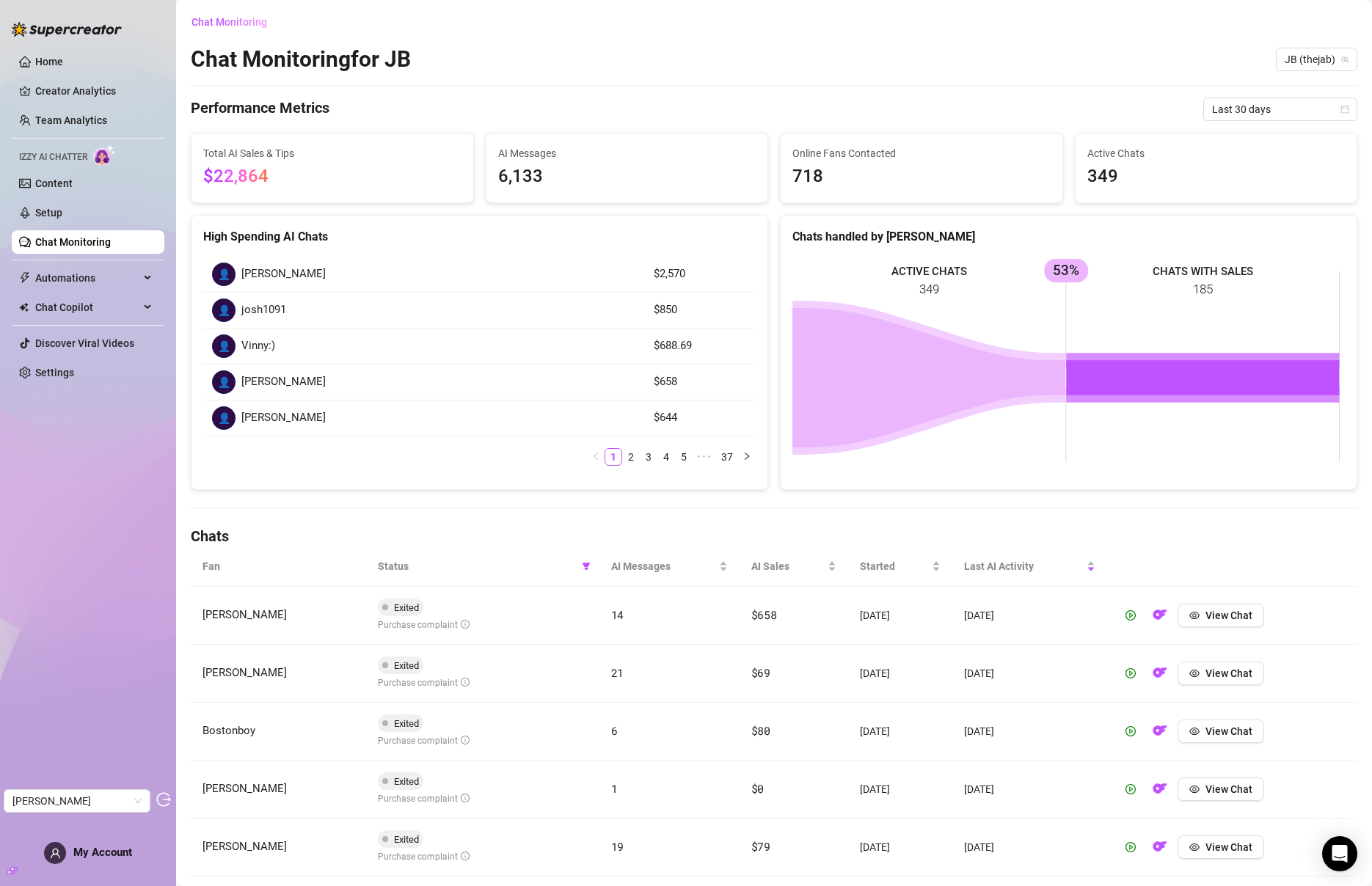
click at [70, 242] on link "Chat Monitoring" at bounding box center [73, 242] width 76 height 12
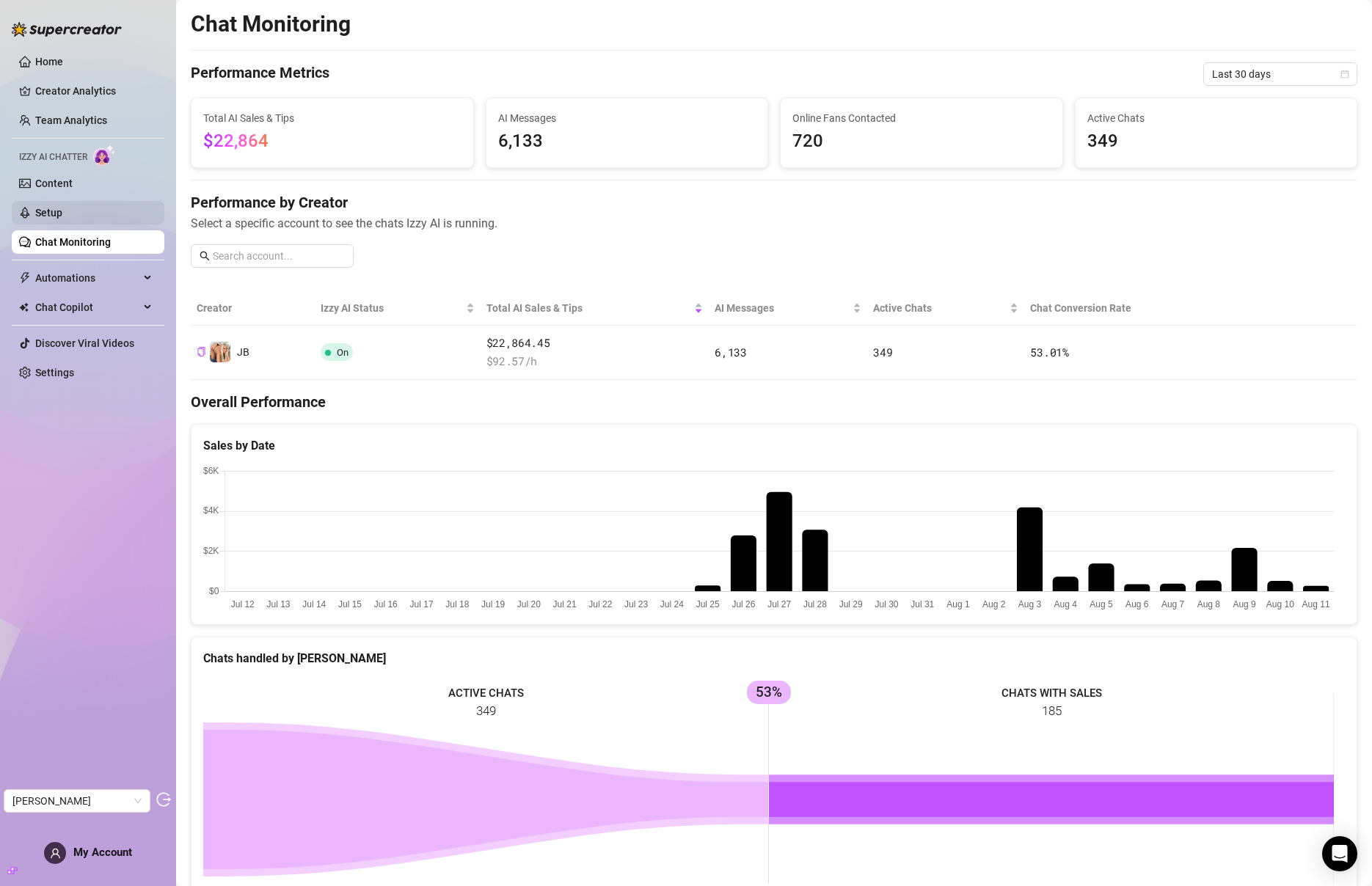
click at [62, 217] on link "Setup" at bounding box center [49, 213] width 27 height 12
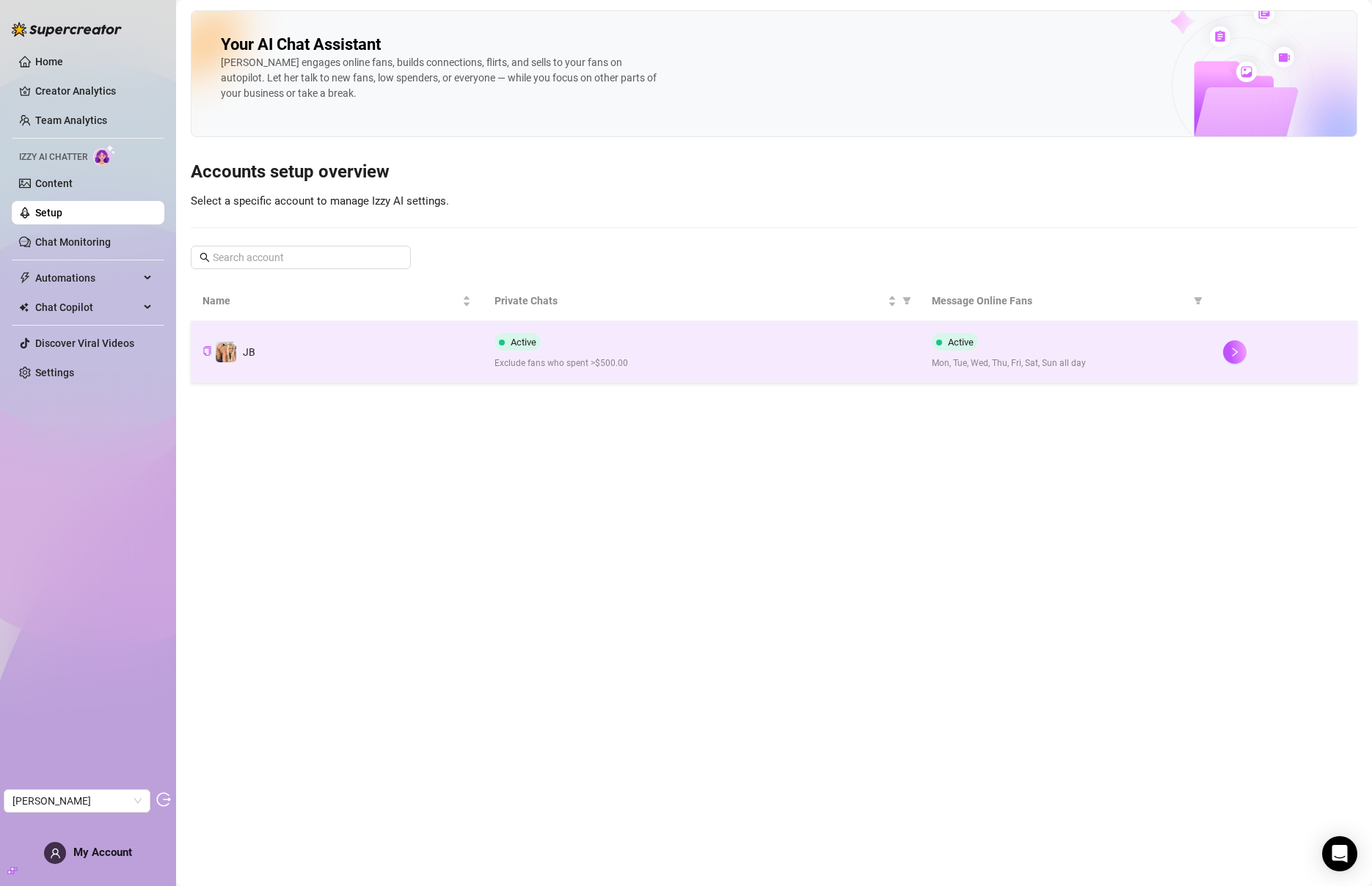
click at [411, 349] on td "JB" at bounding box center [337, 353] width 292 height 62
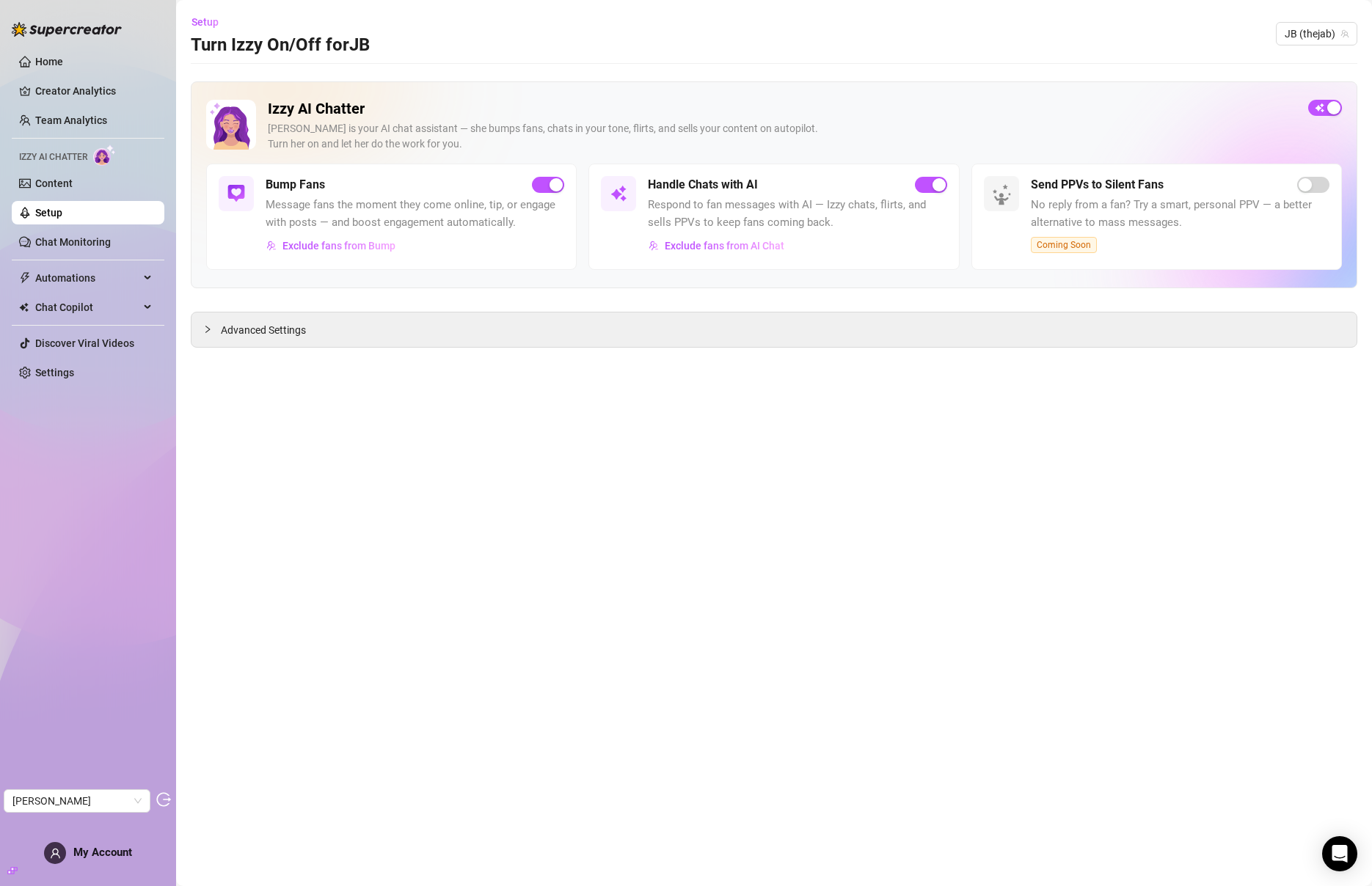
click at [62, 215] on link "Setup" at bounding box center [49, 213] width 27 height 12
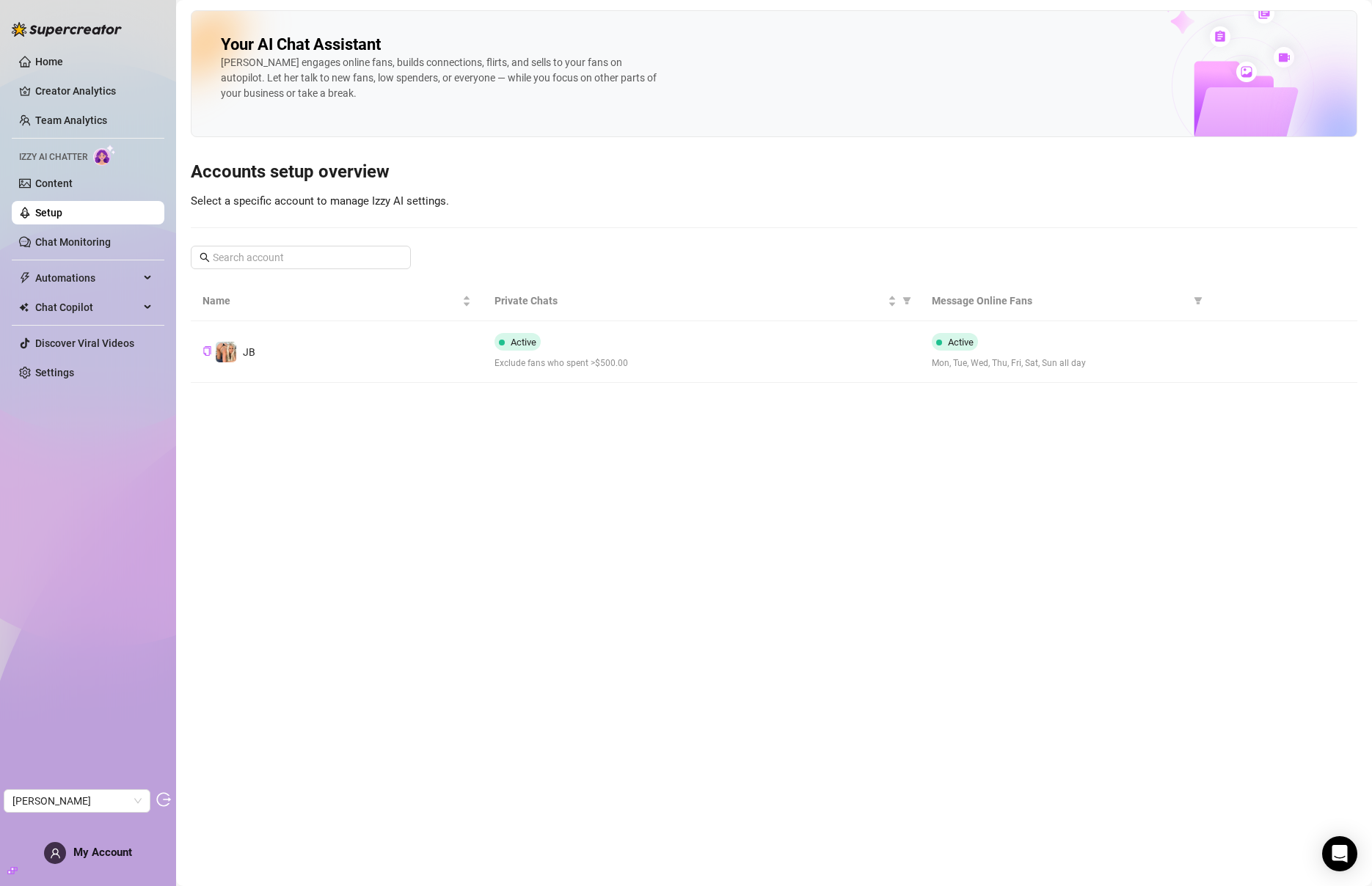
click at [336, 380] on td "JB" at bounding box center [337, 353] width 292 height 62
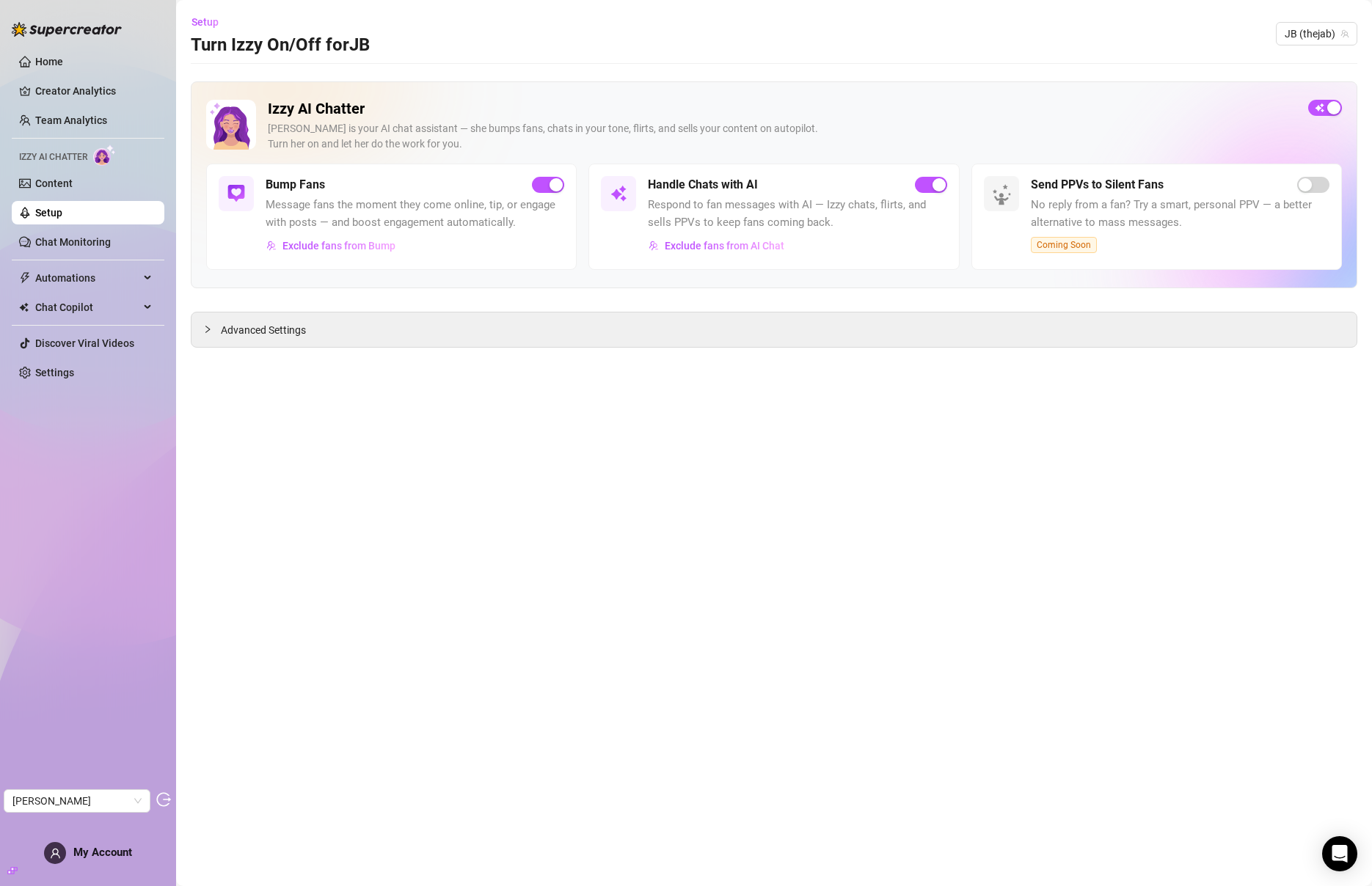
click at [62, 215] on link "Setup" at bounding box center [49, 213] width 27 height 12
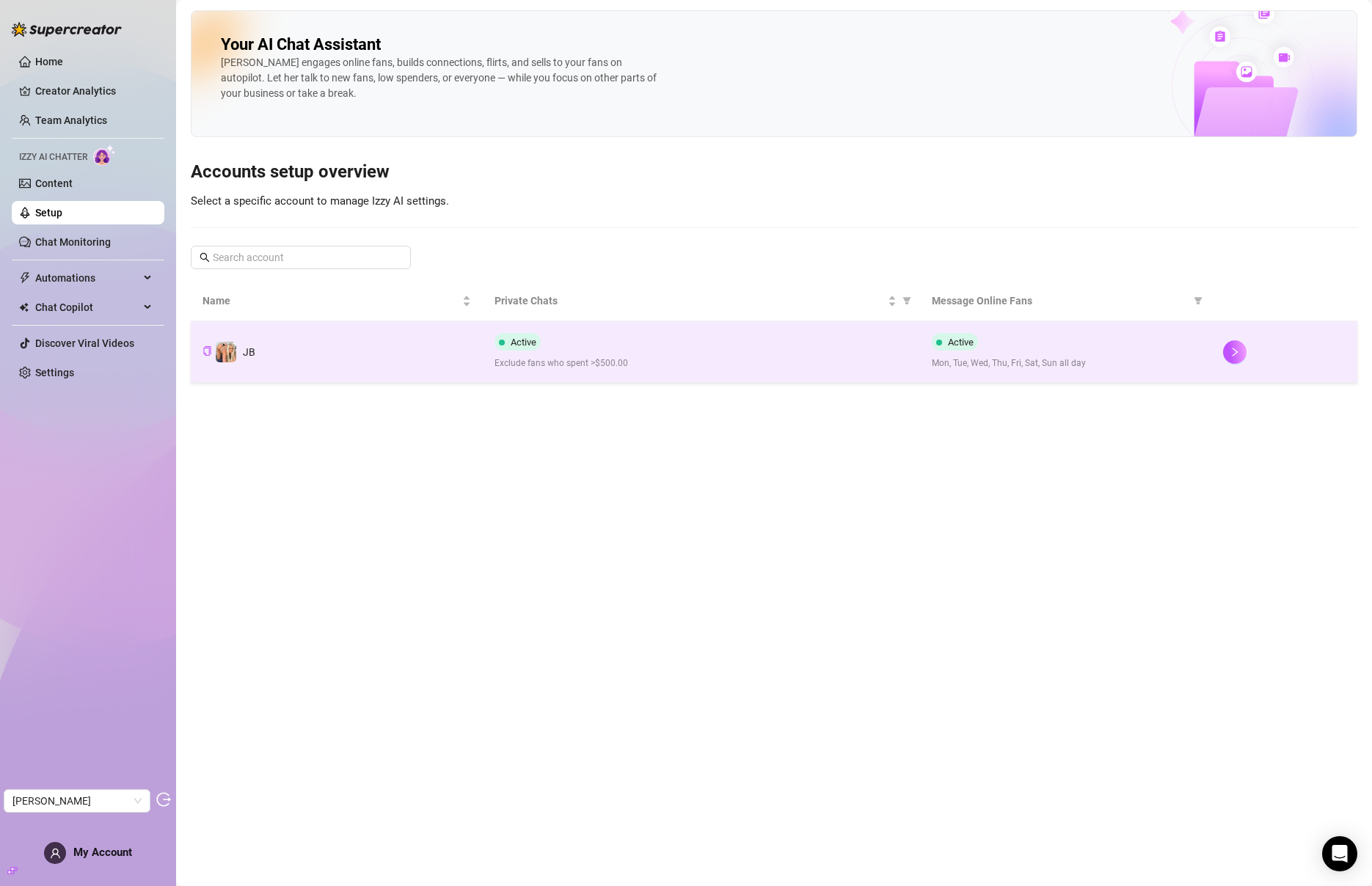
click at [701, 354] on div "Active Exclude fans who spent >$500.00" at bounding box center [701, 352] width 414 height 37
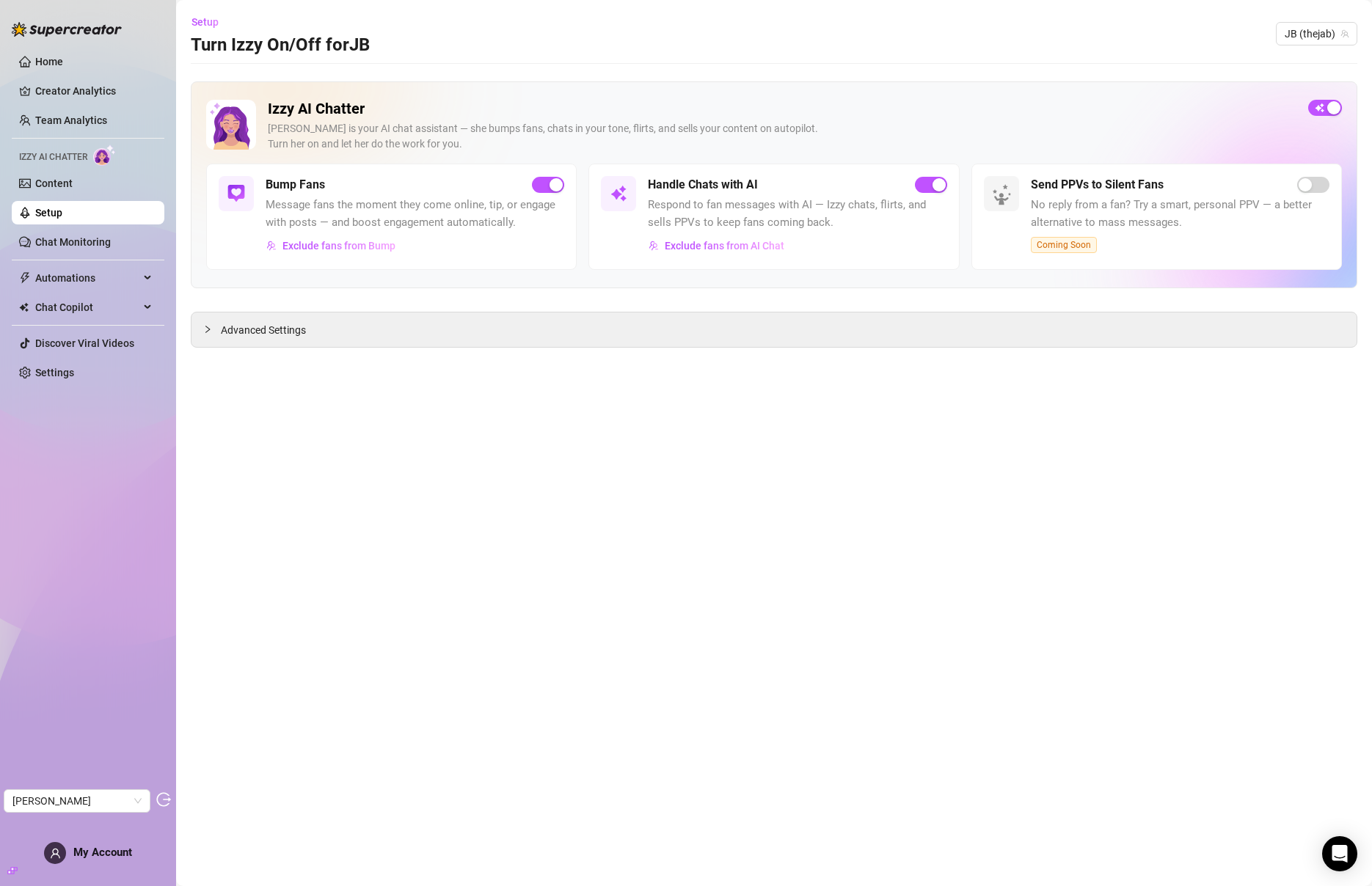
click at [62, 214] on link "Setup" at bounding box center [49, 213] width 27 height 12
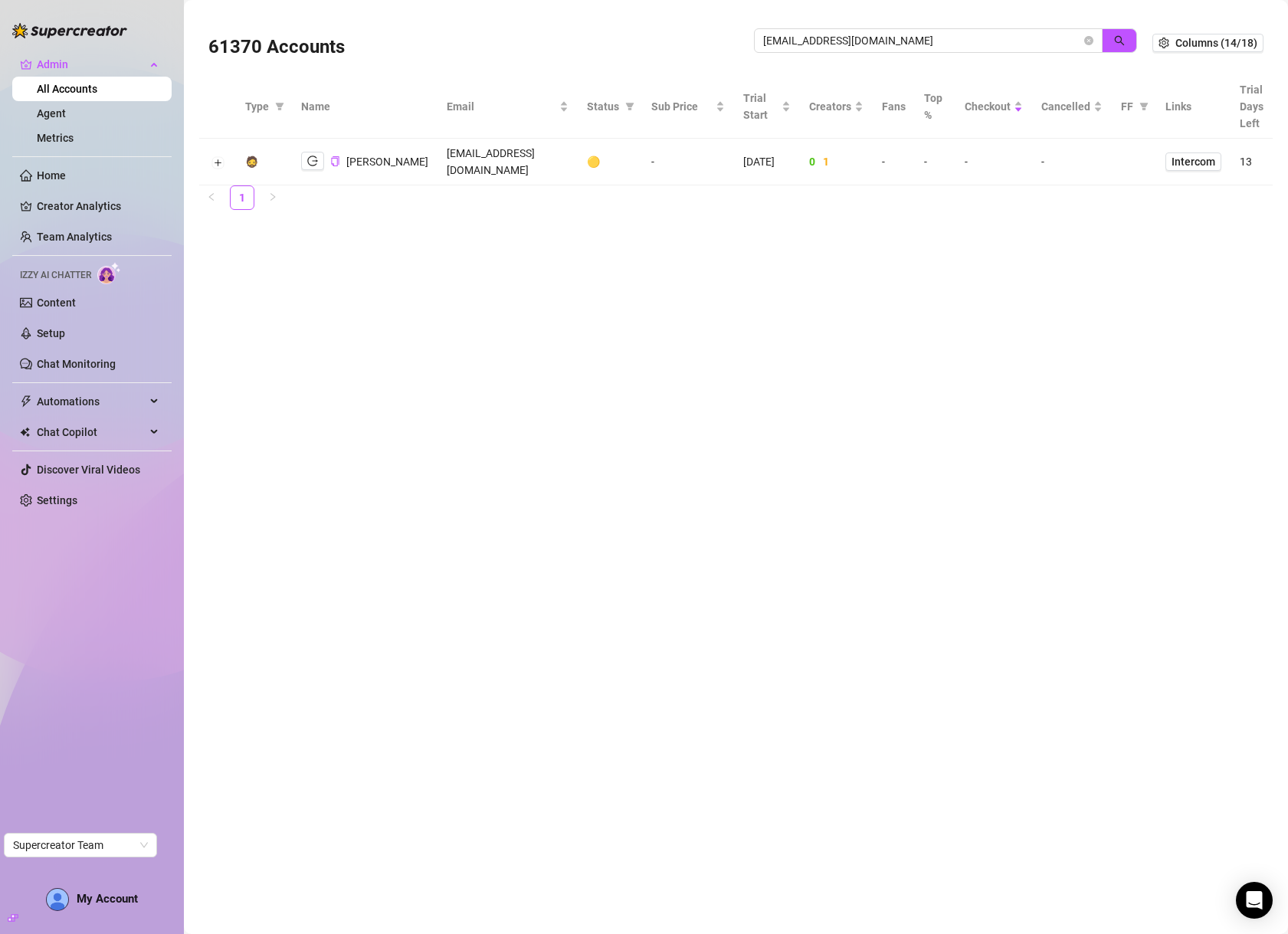
click at [970, 41] on input "[EMAIL_ADDRESS][DOMAIN_NAME]" at bounding box center [922, 40] width 318 height 17
click at [1122, 38] on icon "search" at bounding box center [1119, 40] width 11 height 11
click at [486, 162] on td "[EMAIL_ADDRESS][DOMAIN_NAME]" at bounding box center [519, 162] width 125 height 47
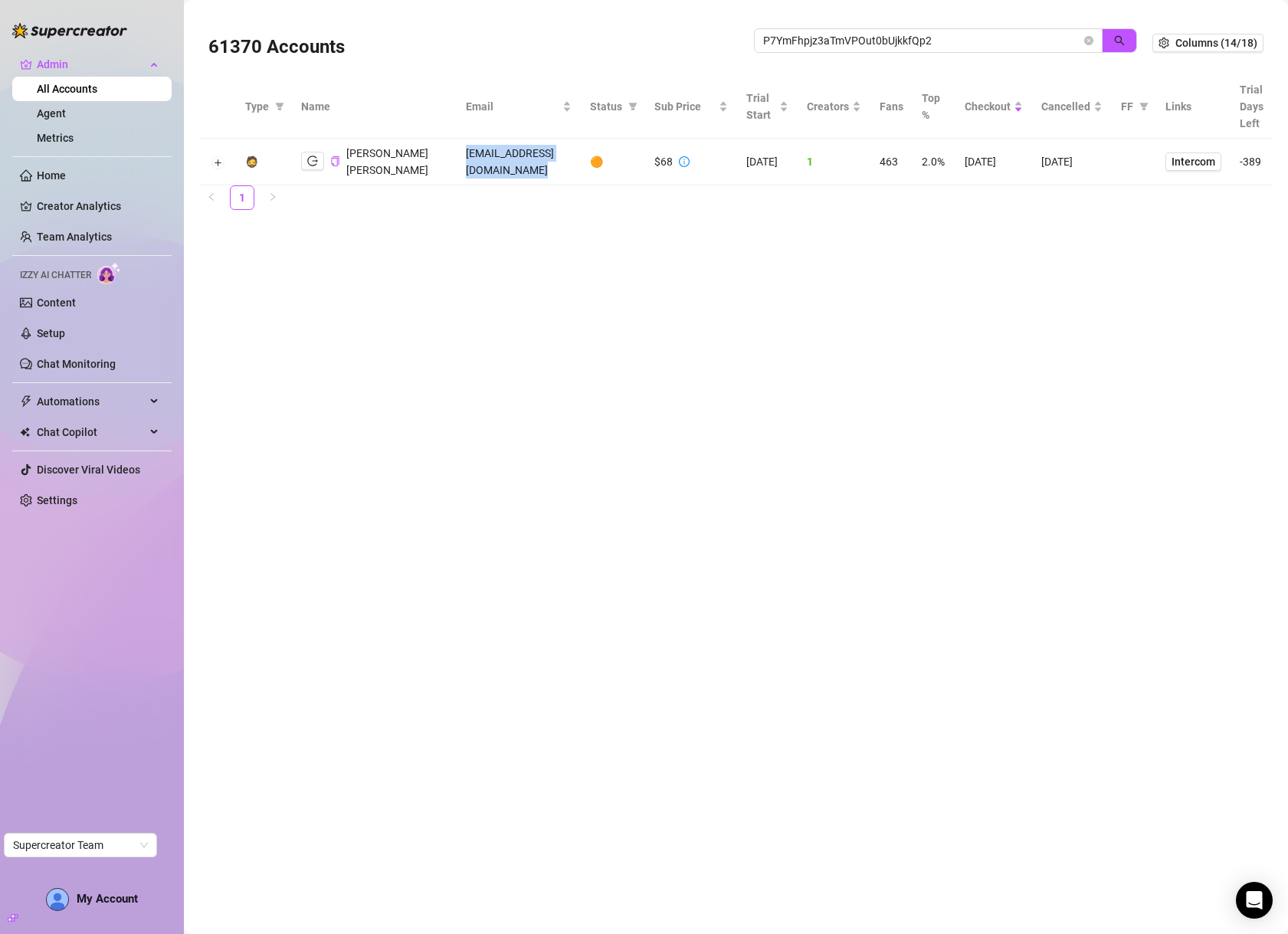
click at [486, 162] on td "[EMAIL_ADDRESS][DOMAIN_NAME]" at bounding box center [519, 162] width 125 height 47
copy td "[EMAIL_ADDRESS][DOMAIN_NAME]"
drag, startPoint x: 929, startPoint y: 298, endPoint x: 941, endPoint y: 200, distance: 98.7
click at [929, 296] on main "61370 Accounts P7YmFhpjz3aTmVPOut0bUjkkfQp2 Columns (14/18) Type Name Email Sta…" at bounding box center [736, 467] width 1104 height 934
click at [313, 164] on icon "logout" at bounding box center [312, 161] width 11 height 11
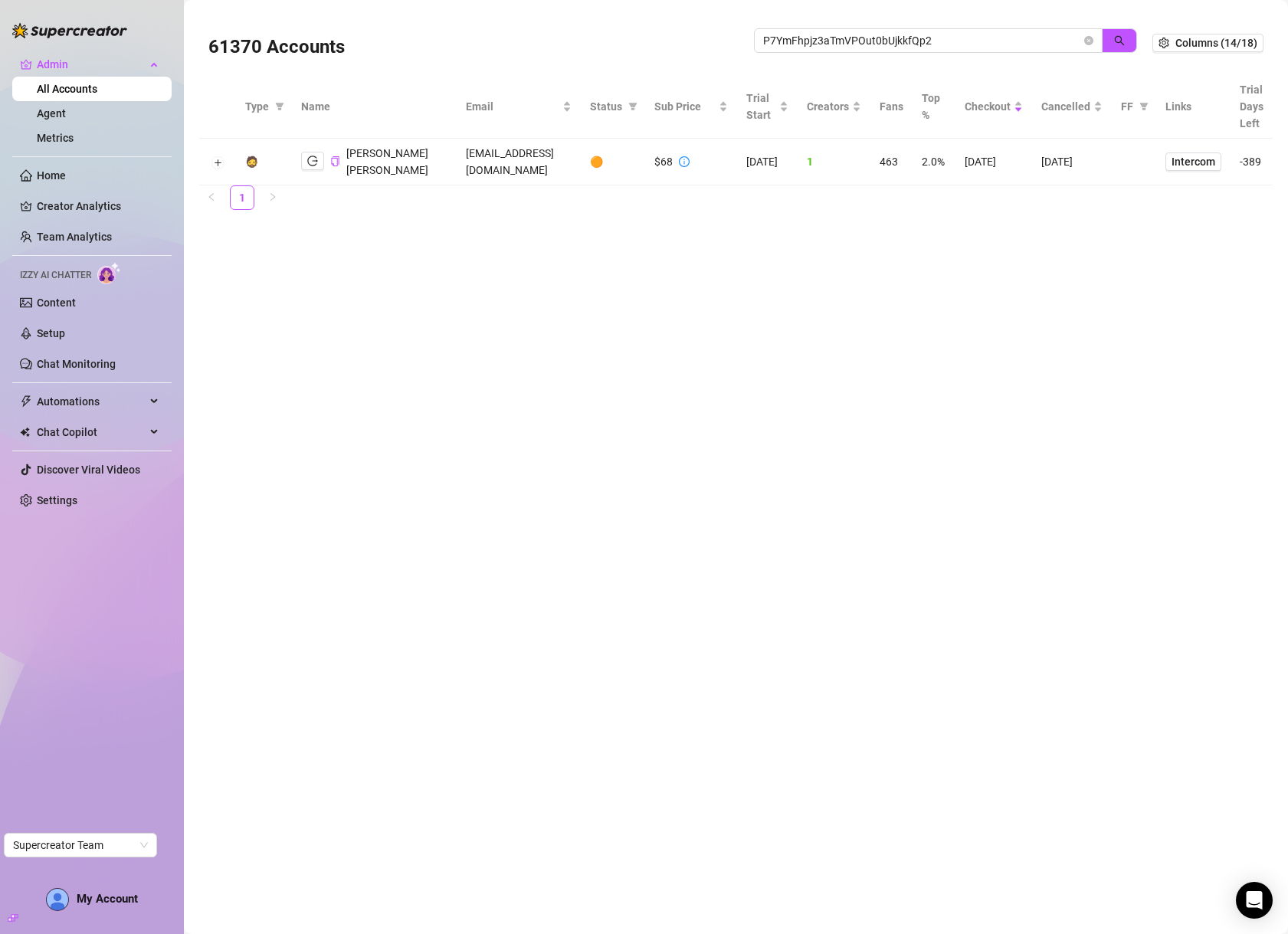
click at [874, 23] on div "61370 Accounts P7YmFhpjz3aTmVPOut0bUjkkfQp2" at bounding box center [680, 42] width 943 height 52
drag, startPoint x: 874, startPoint y: 23, endPoint x: 867, endPoint y: 30, distance: 9.9
click at [874, 23] on div "61370 Accounts P7YmFhpjz3aTmVPOut0bUjkkfQp2" at bounding box center [680, 42] width 943 height 52
click at [866, 37] on input "P7YmFhpjz3aTmVPOut0bUjkkfQp2" at bounding box center [922, 40] width 318 height 17
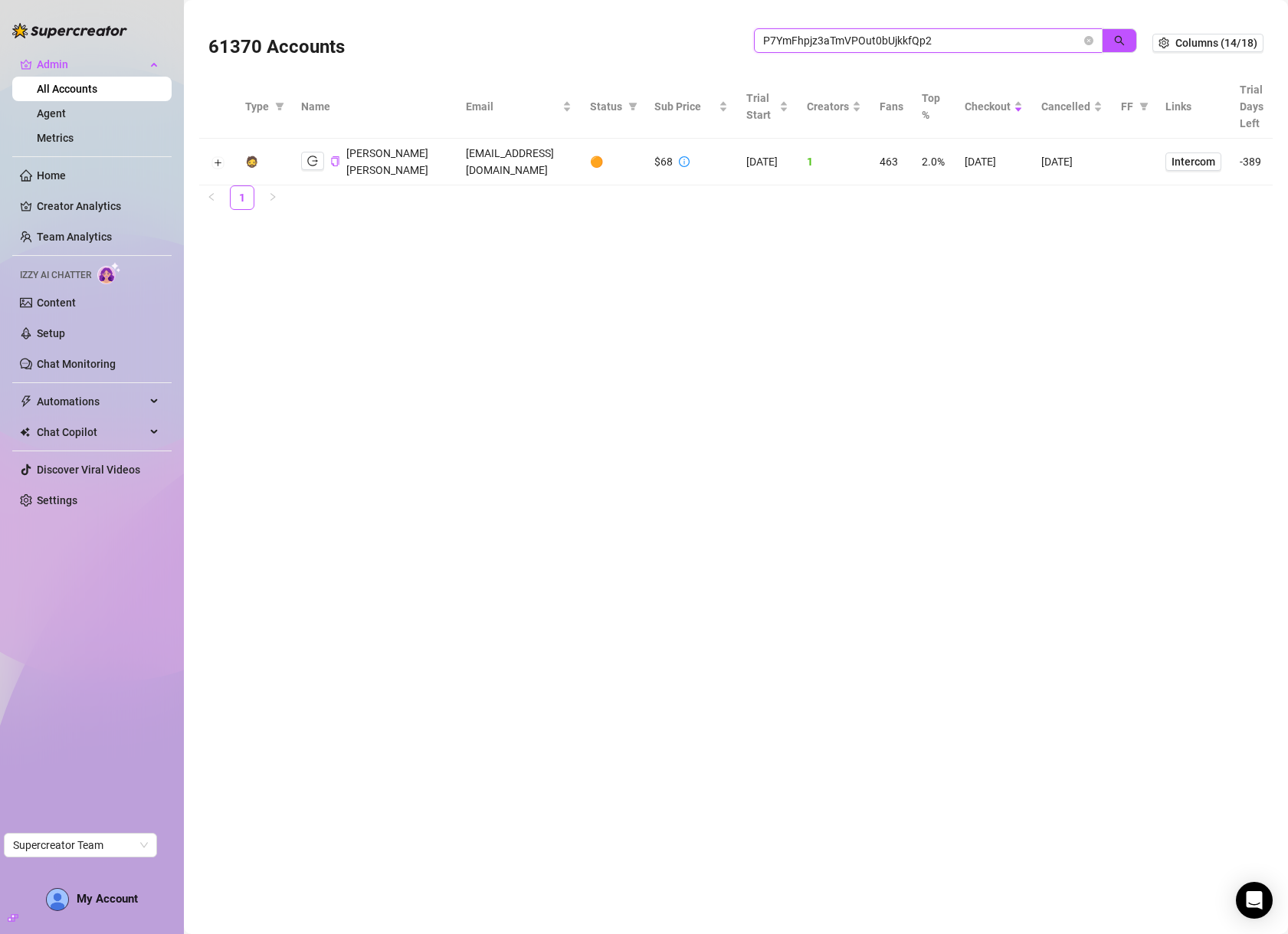
click at [951, 35] on input "P7YmFhpjz3aTmVPOut0bUjkkfQp2" at bounding box center [922, 40] width 318 height 17
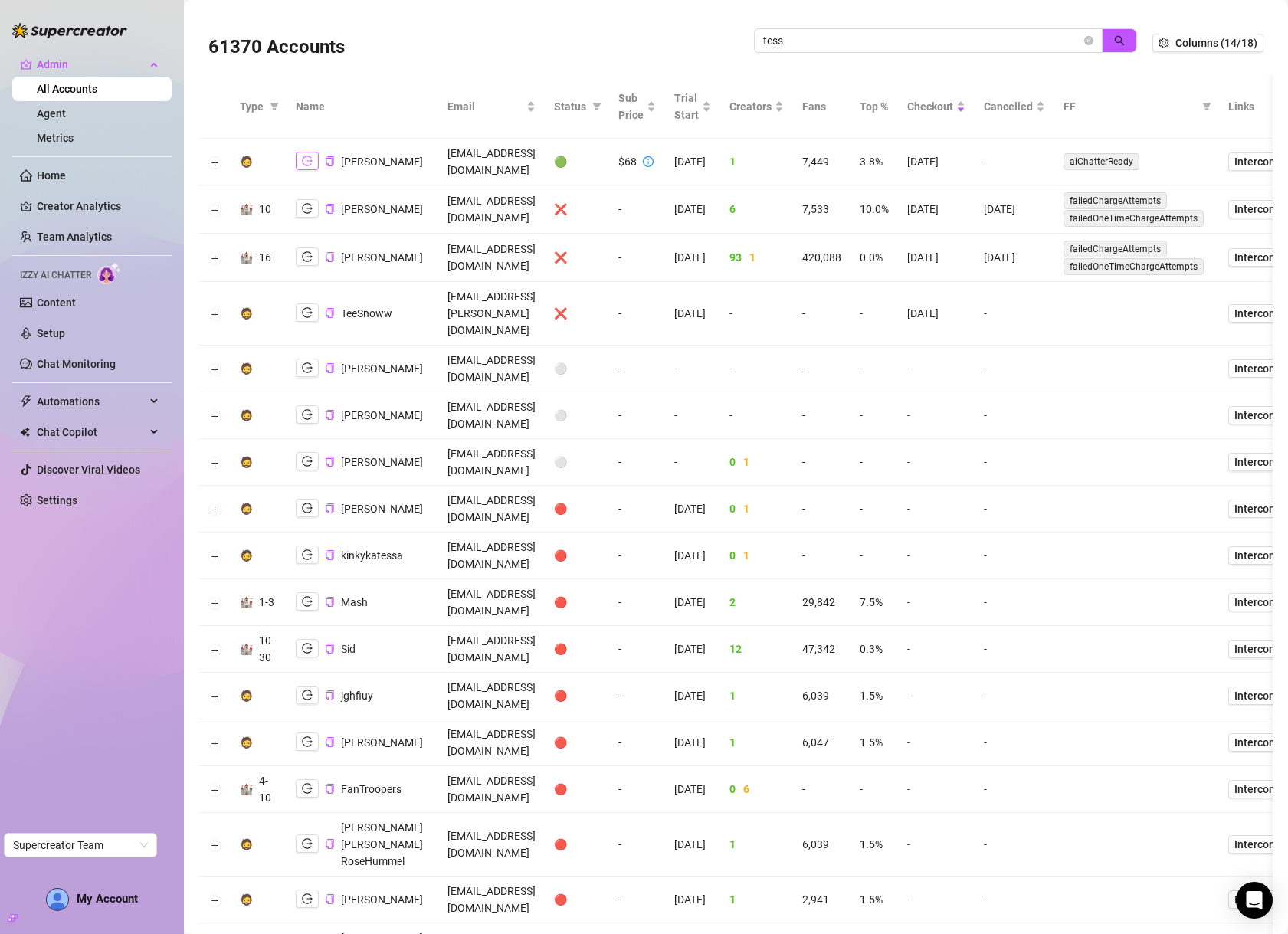
click at [305, 158] on icon "logout" at bounding box center [307, 161] width 11 height 10
click at [216, 156] on button "Expand row" at bounding box center [215, 162] width 13 height 13
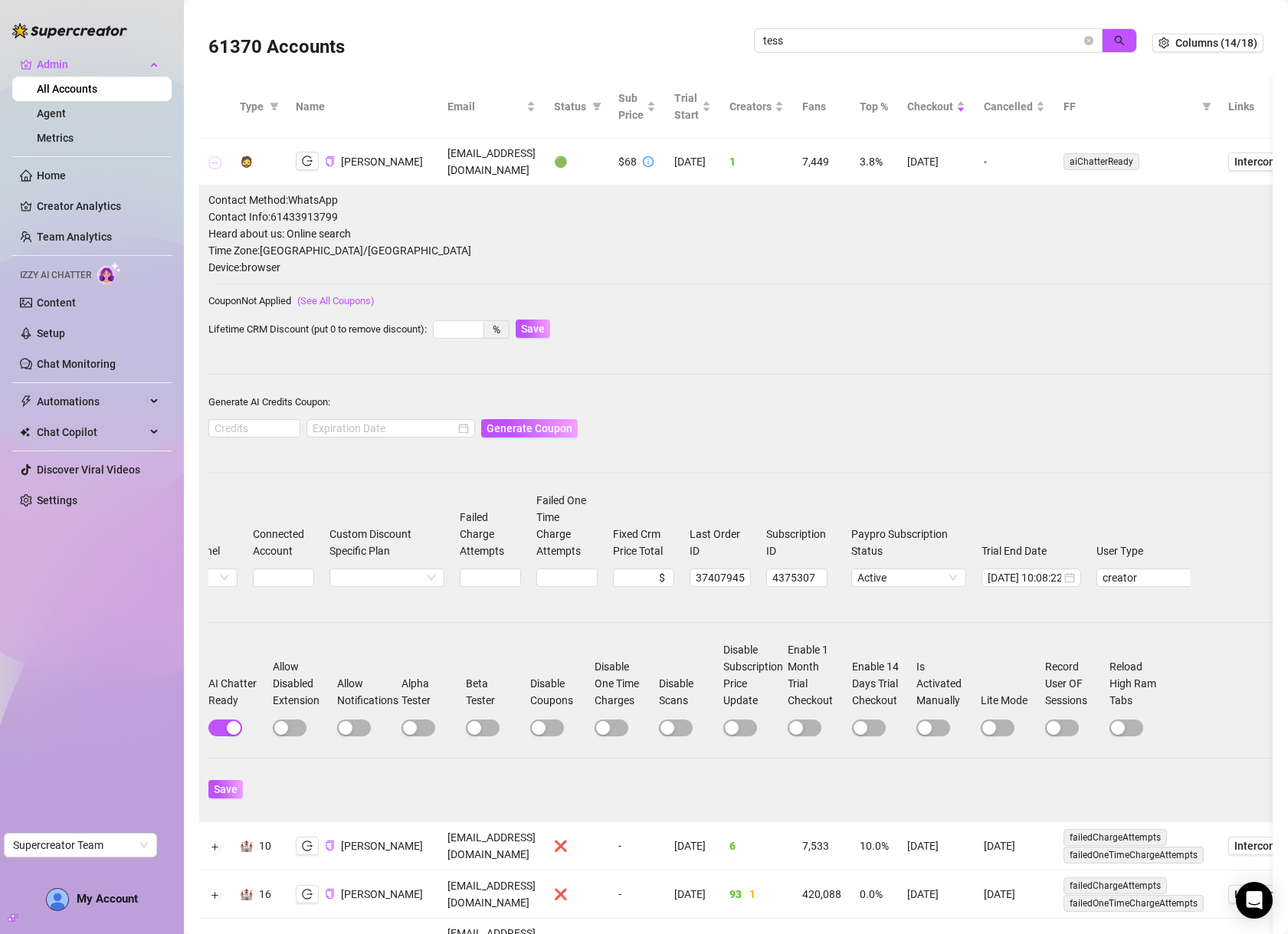
scroll to position [0, 340]
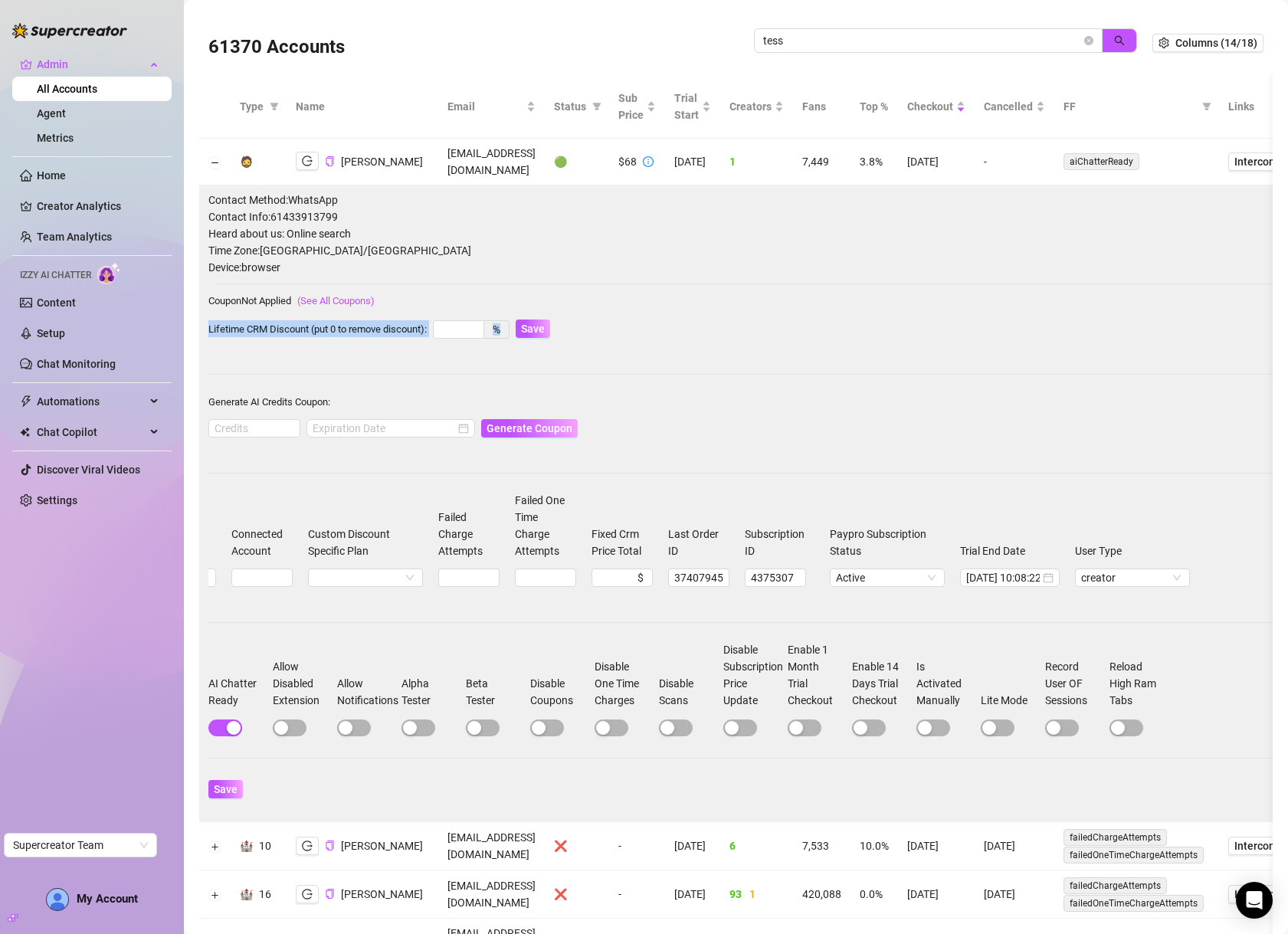
drag, startPoint x: 723, startPoint y: 297, endPoint x: 1088, endPoint y: 301, distance: 365.0
click at [1090, 303] on div "Contact Method: WhatsApp Contact Info: 61433913799 Heard about us: Online searc…" at bounding box center [769, 504] width 1122 height 623
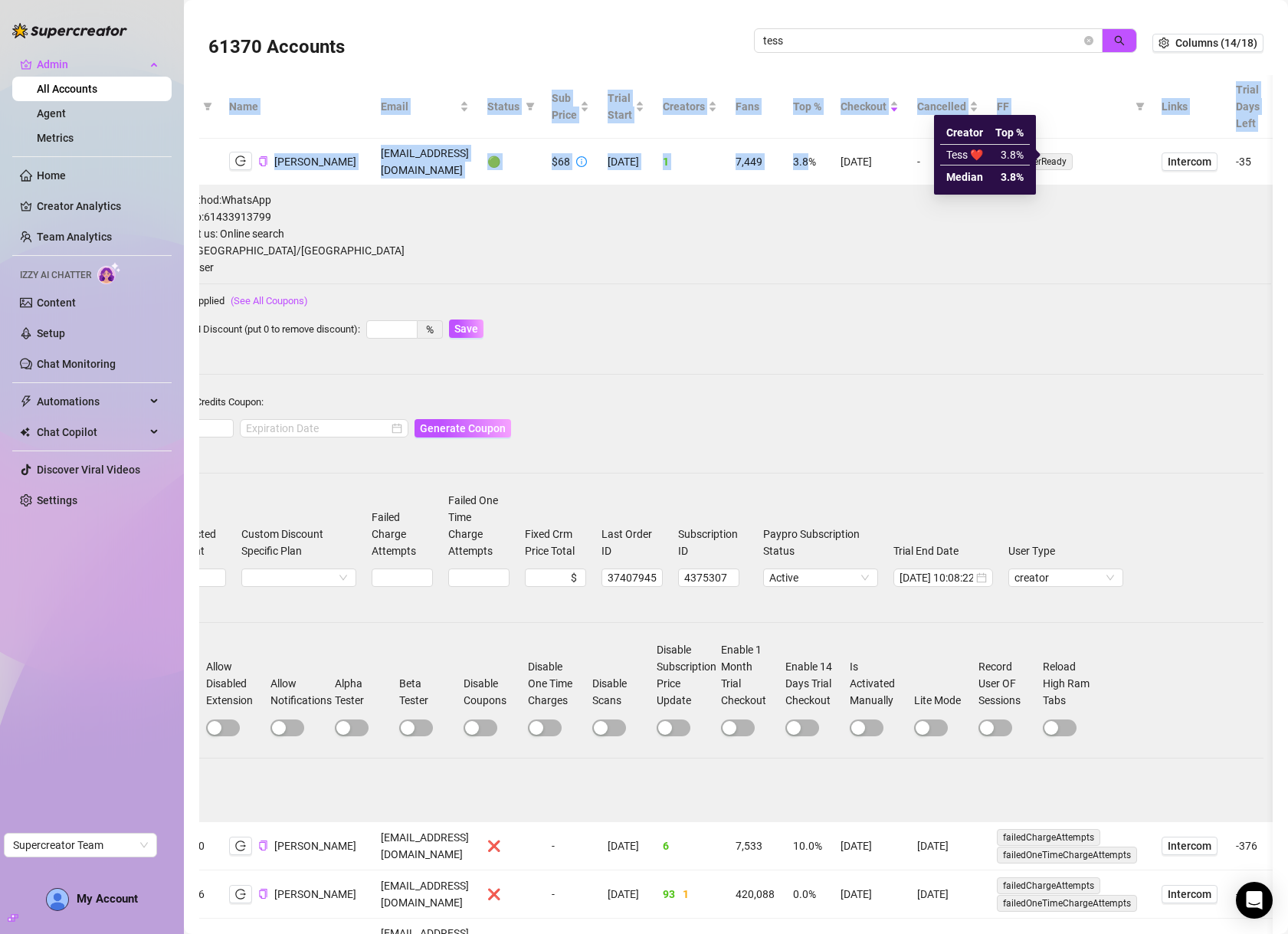
scroll to position [0, 261]
drag, startPoint x: 1109, startPoint y: 155, endPoint x: 1287, endPoint y: 158, distance: 178.0
click at [1287, 158] on div "61370 Accounts tess Columns (14/18) Type Name Email Status Sub Price Trial Star…" at bounding box center [736, 467] width 1104 height 934
click at [1174, 154] on span "Intercom" at bounding box center [1189, 161] width 44 height 17
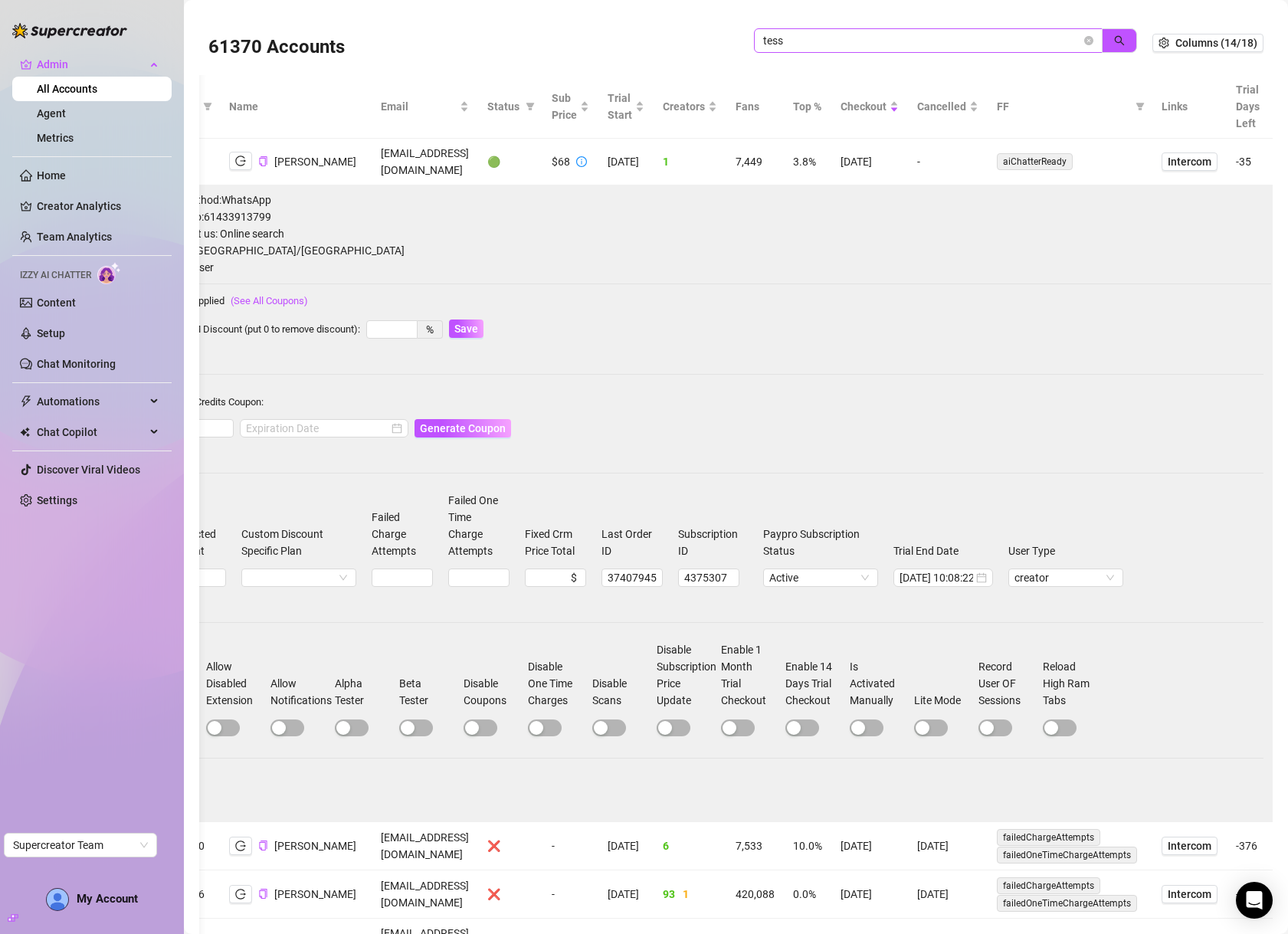
click at [929, 49] on span "tess" at bounding box center [928, 40] width 349 height 24
click at [929, 50] on span "tess" at bounding box center [928, 40] width 349 height 24
click at [929, 45] on input "tess" at bounding box center [922, 40] width 318 height 17
paste input "fx27tmKiKPbNBeL5OmUiHsbRb9m1"
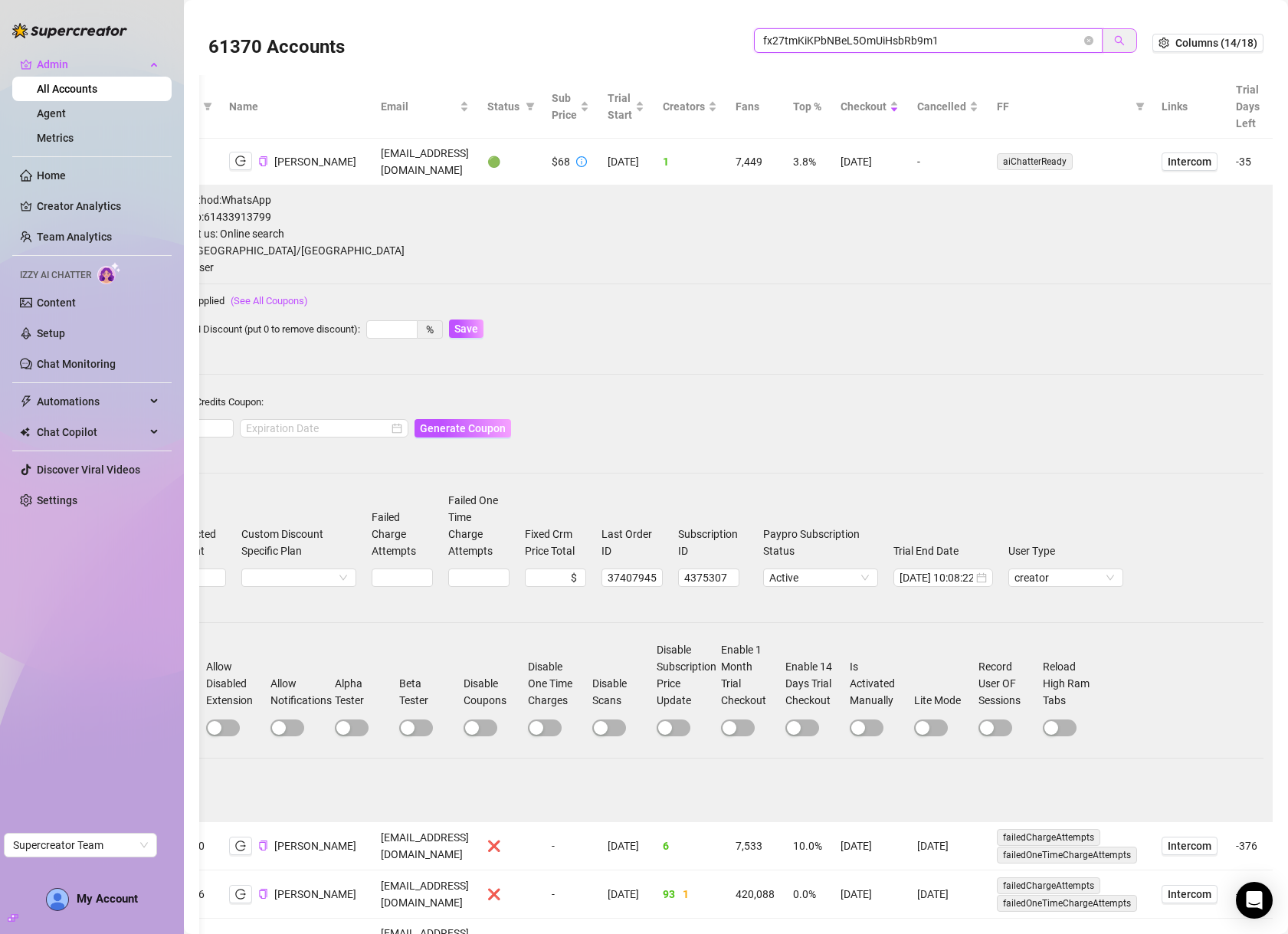
drag, startPoint x: 1111, startPoint y: 38, endPoint x: 1097, endPoint y: 35, distance: 14.3
click at [1114, 38] on icon "search" at bounding box center [1119, 40] width 11 height 11
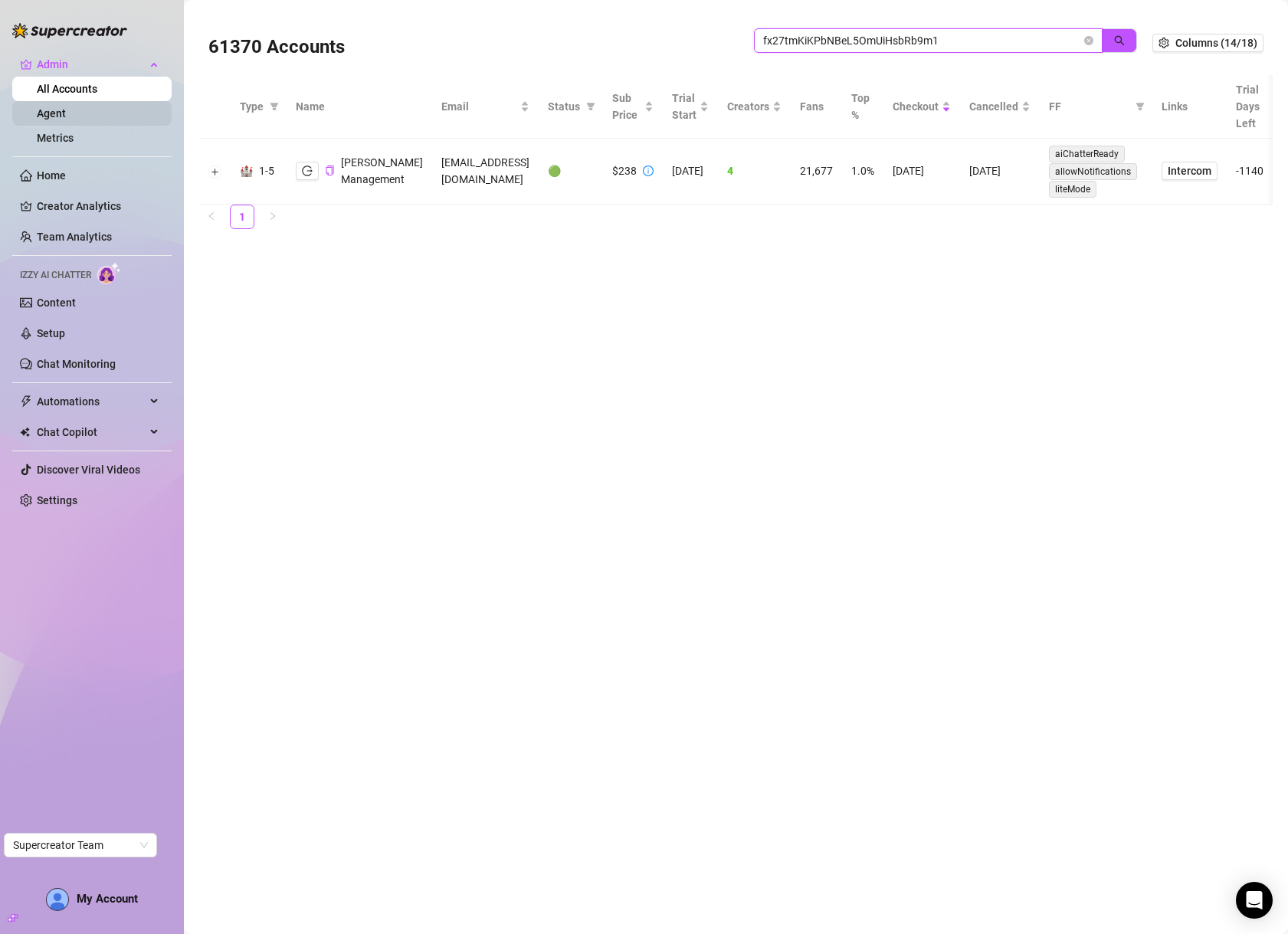
type input "fx27tmKiKPbNBeL5OmUiHsbRb9m1"
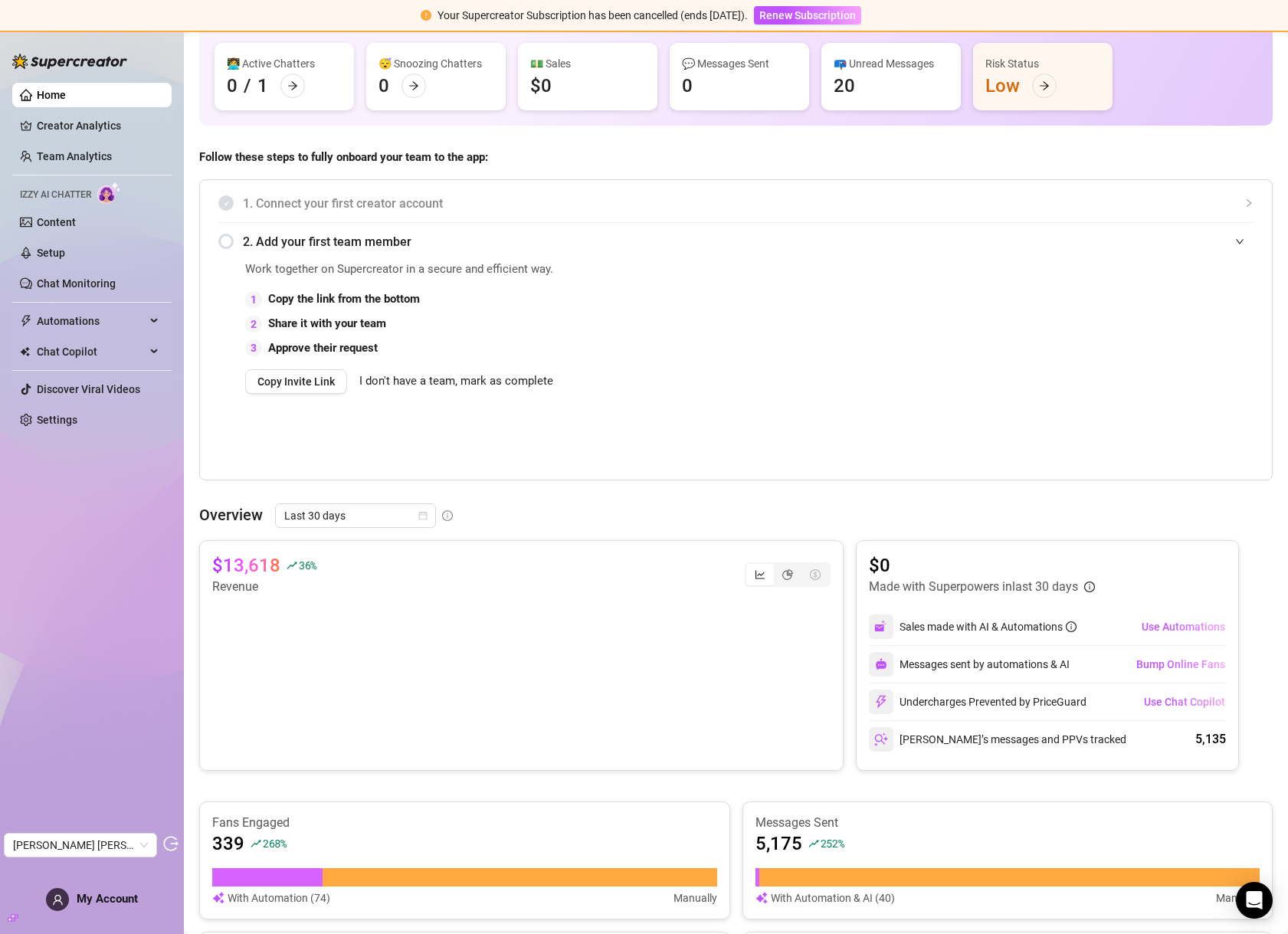
scroll to position [160, 0]
